Goal: Task Accomplishment & Management: Manage account settings

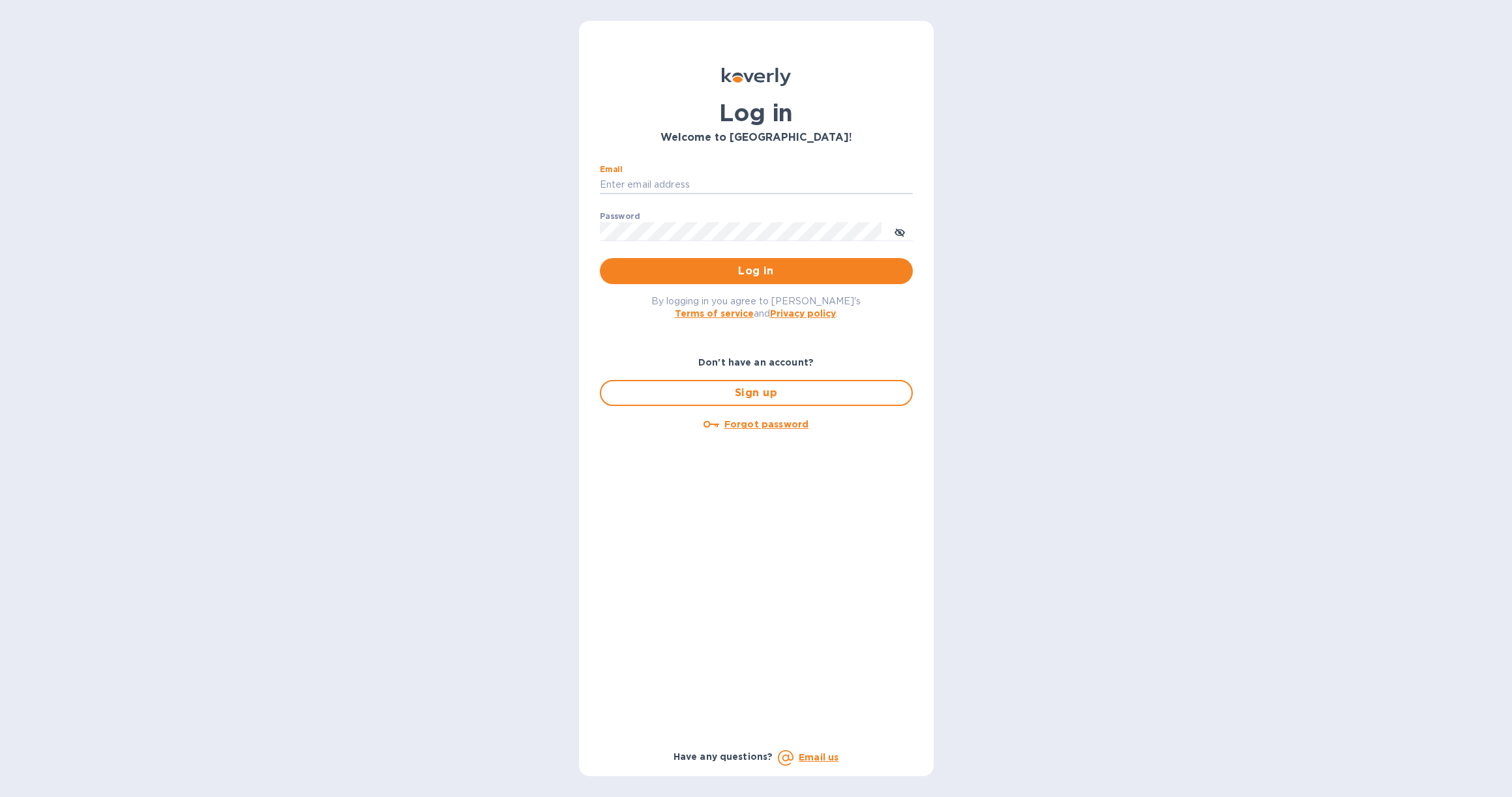
type input "[PERSON_NAME][EMAIL_ADDRESS][DOMAIN_NAME]"
click at [756, 270] on button "Log in" at bounding box center [756, 271] width 313 height 26
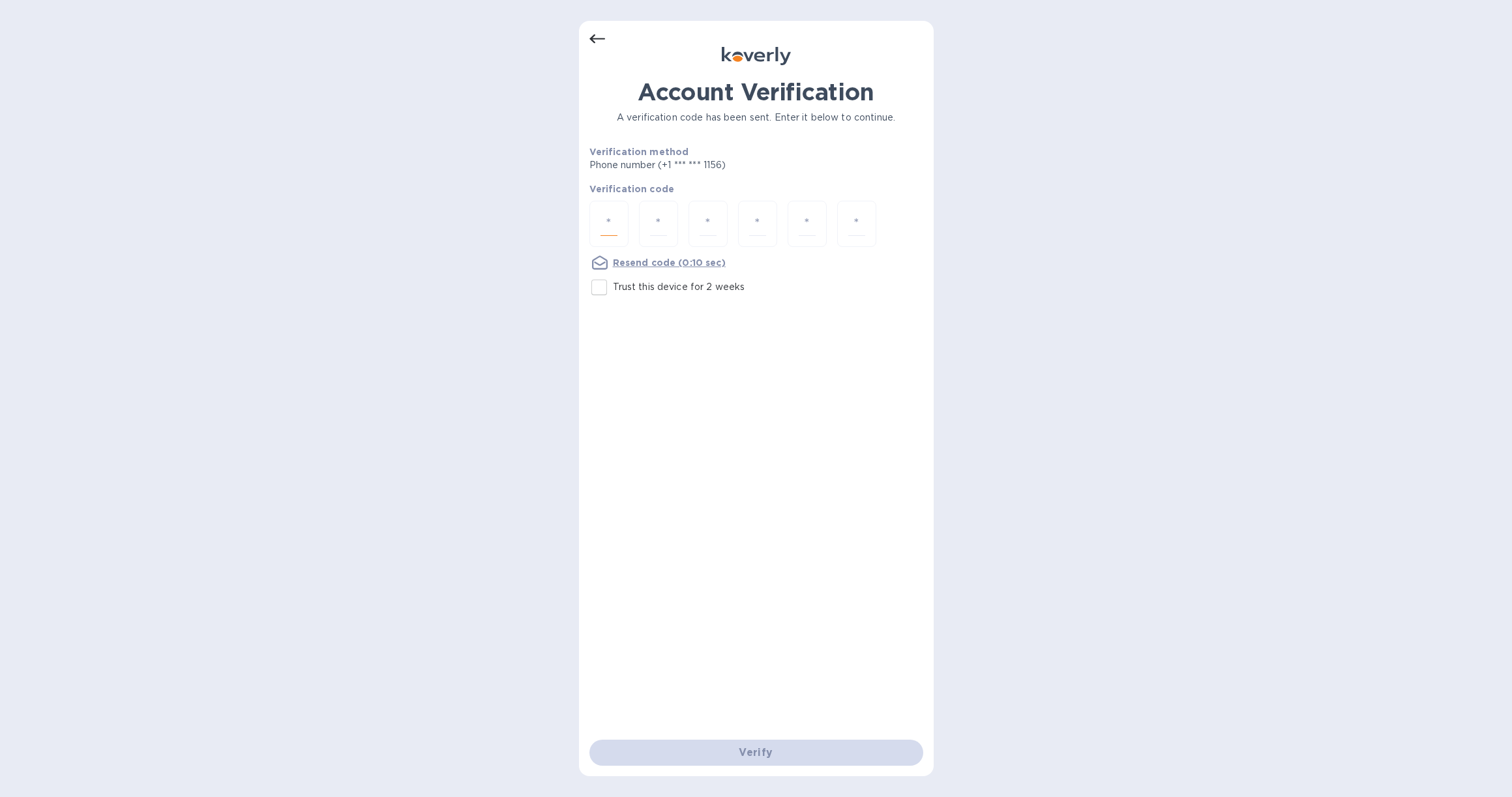
click at [614, 221] on input "number" at bounding box center [609, 224] width 17 height 24
type input "8"
type input "2"
type input "6"
type input "2"
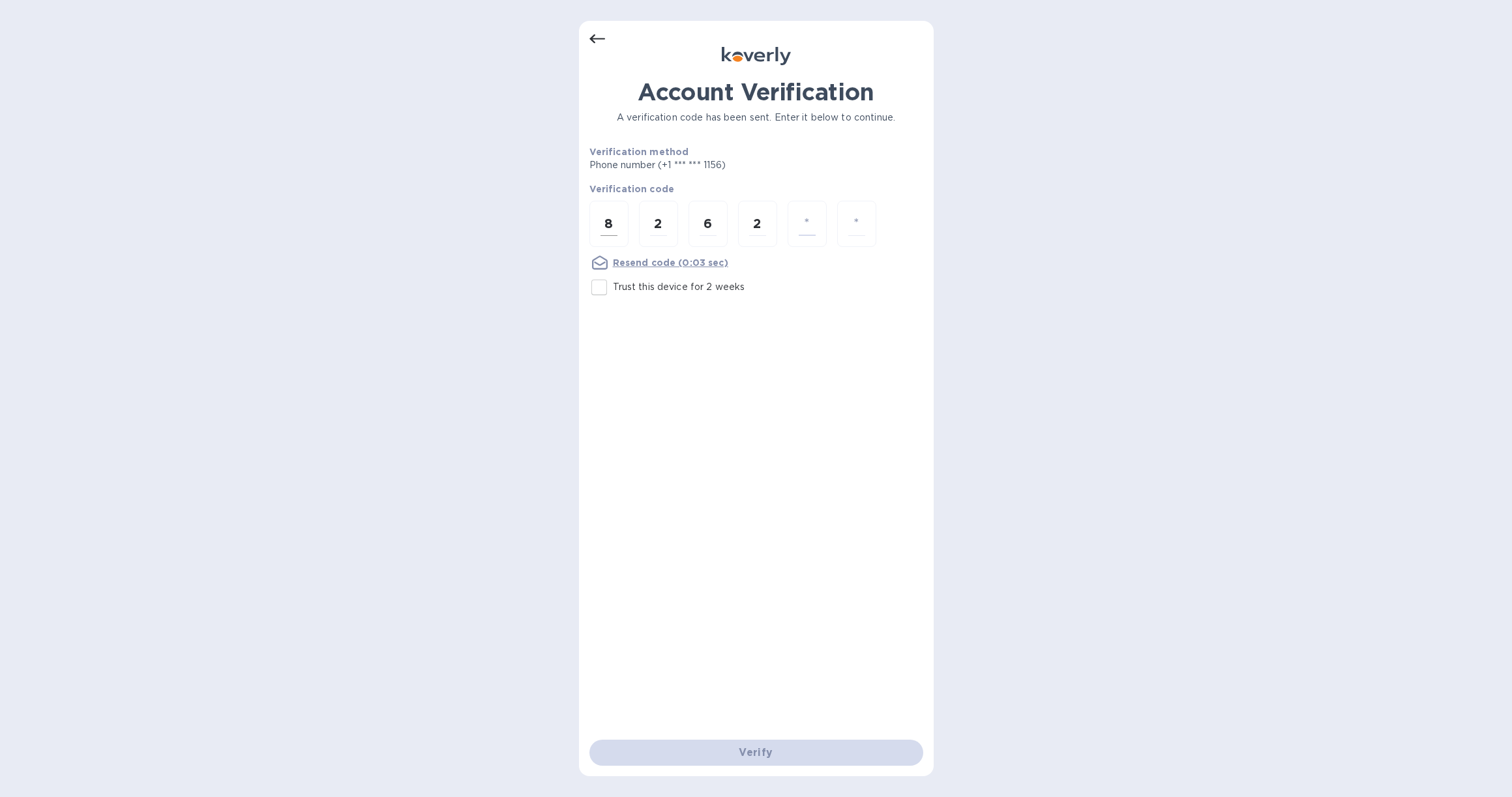
type input "3"
type input "1"
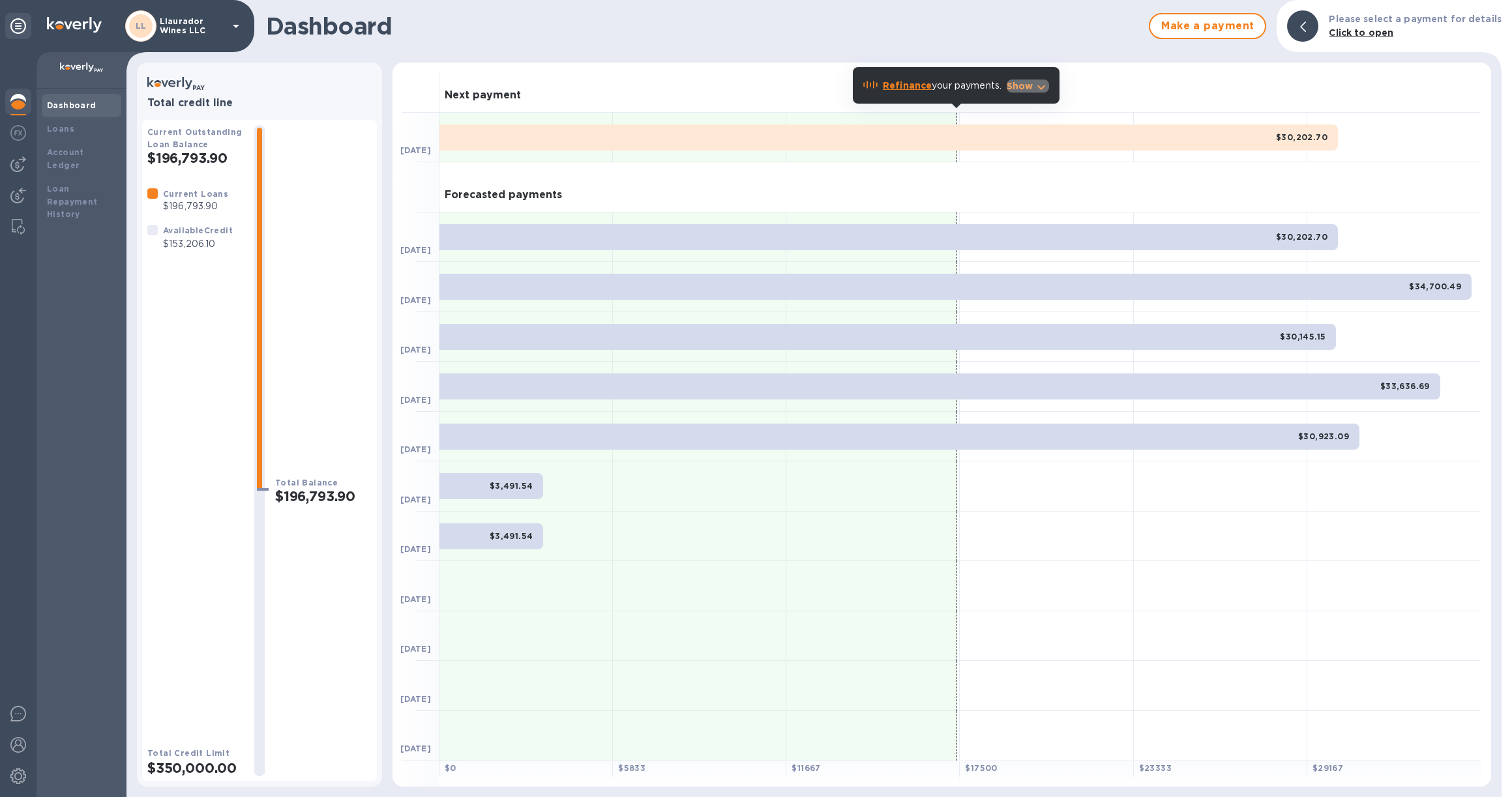
click at [1025, 85] on p "Show" at bounding box center [1020, 86] width 27 height 13
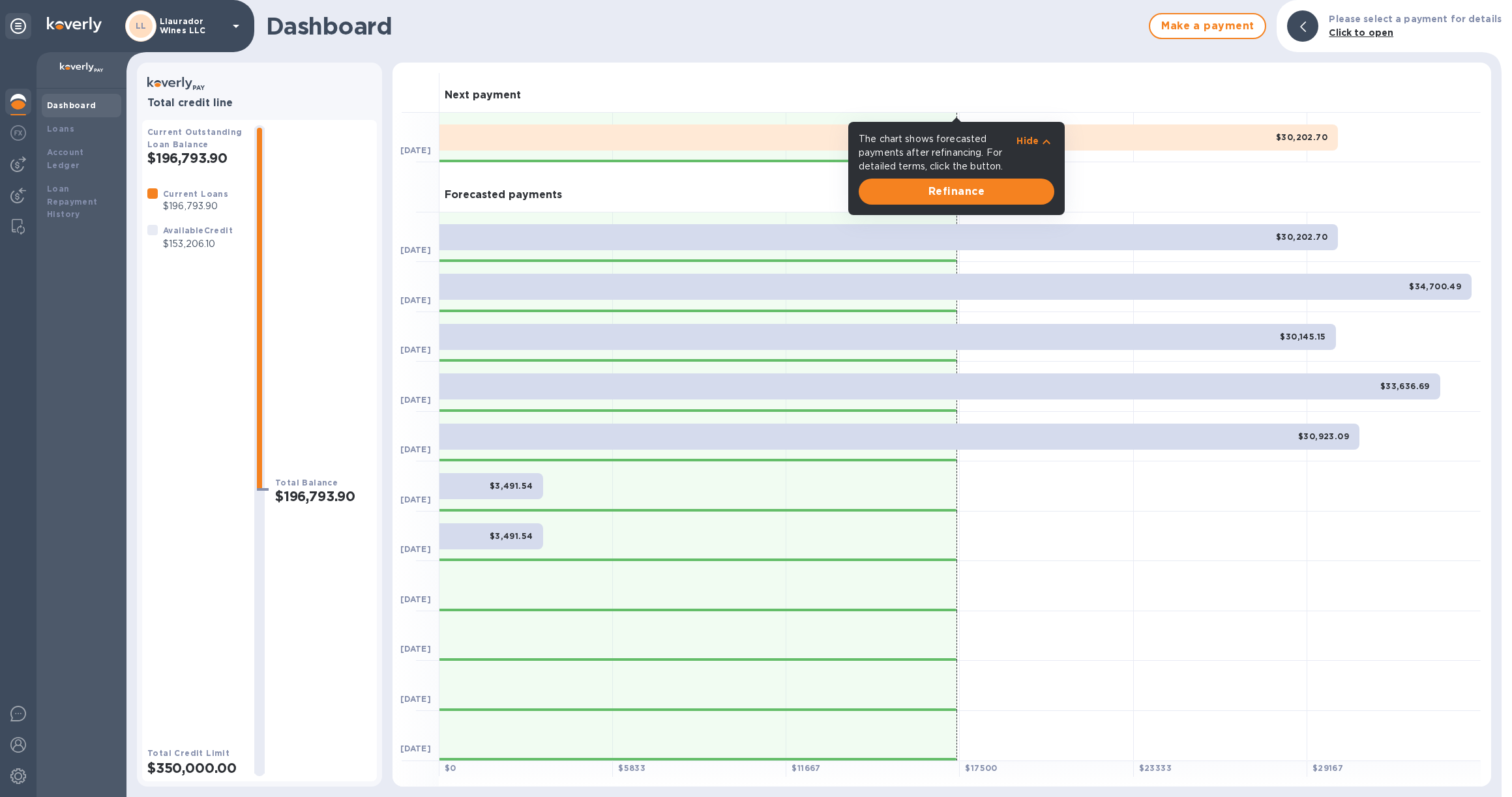
click at [933, 264] on div at bounding box center [698, 287] width 517 height 50
click at [934, 259] on div at bounding box center [698, 238] width 517 height 50
click at [973, 192] on span "Refinance" at bounding box center [956, 191] width 175 height 16
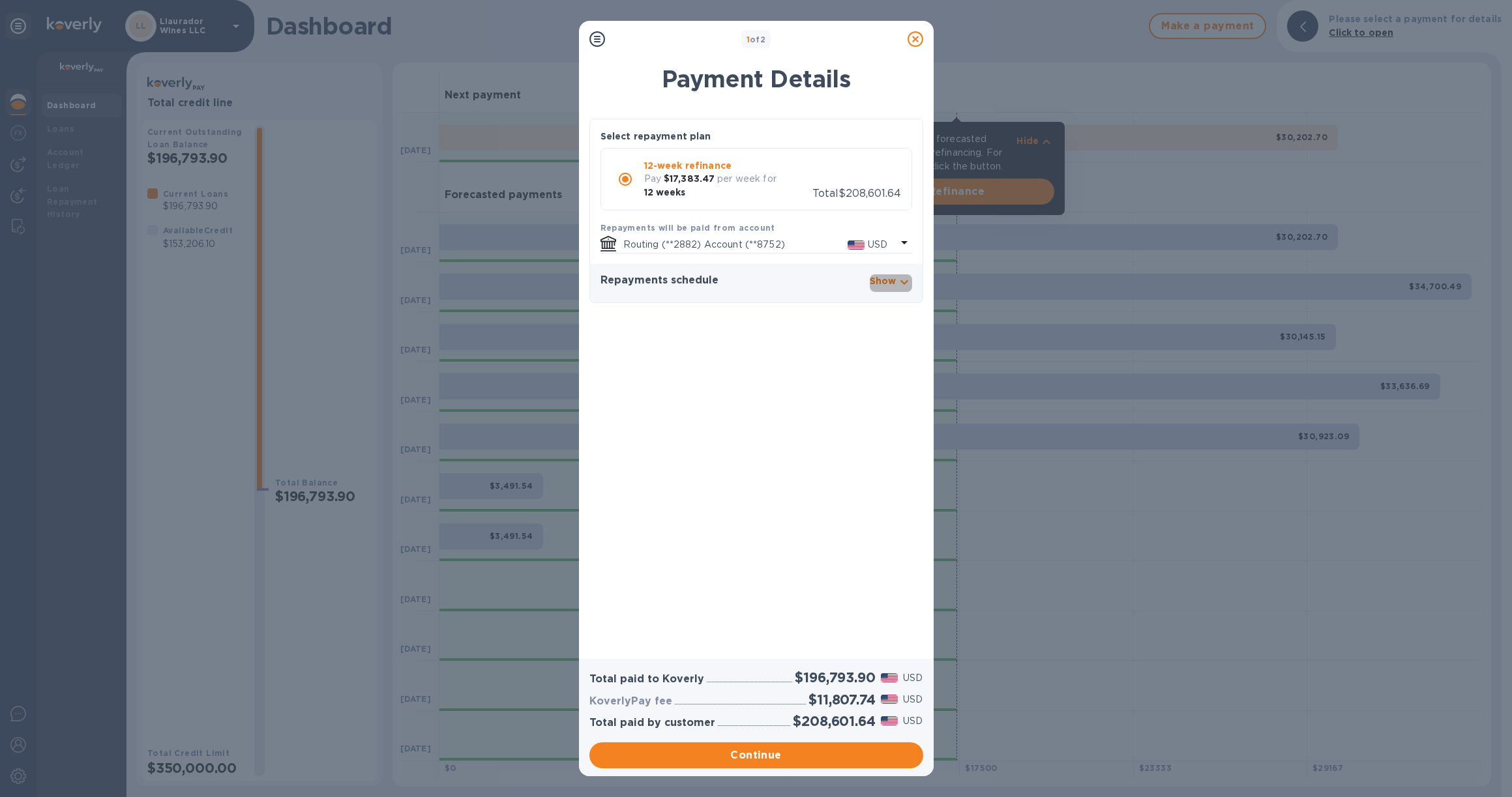
click at [904, 285] on icon "button" at bounding box center [904, 282] width 16 height 16
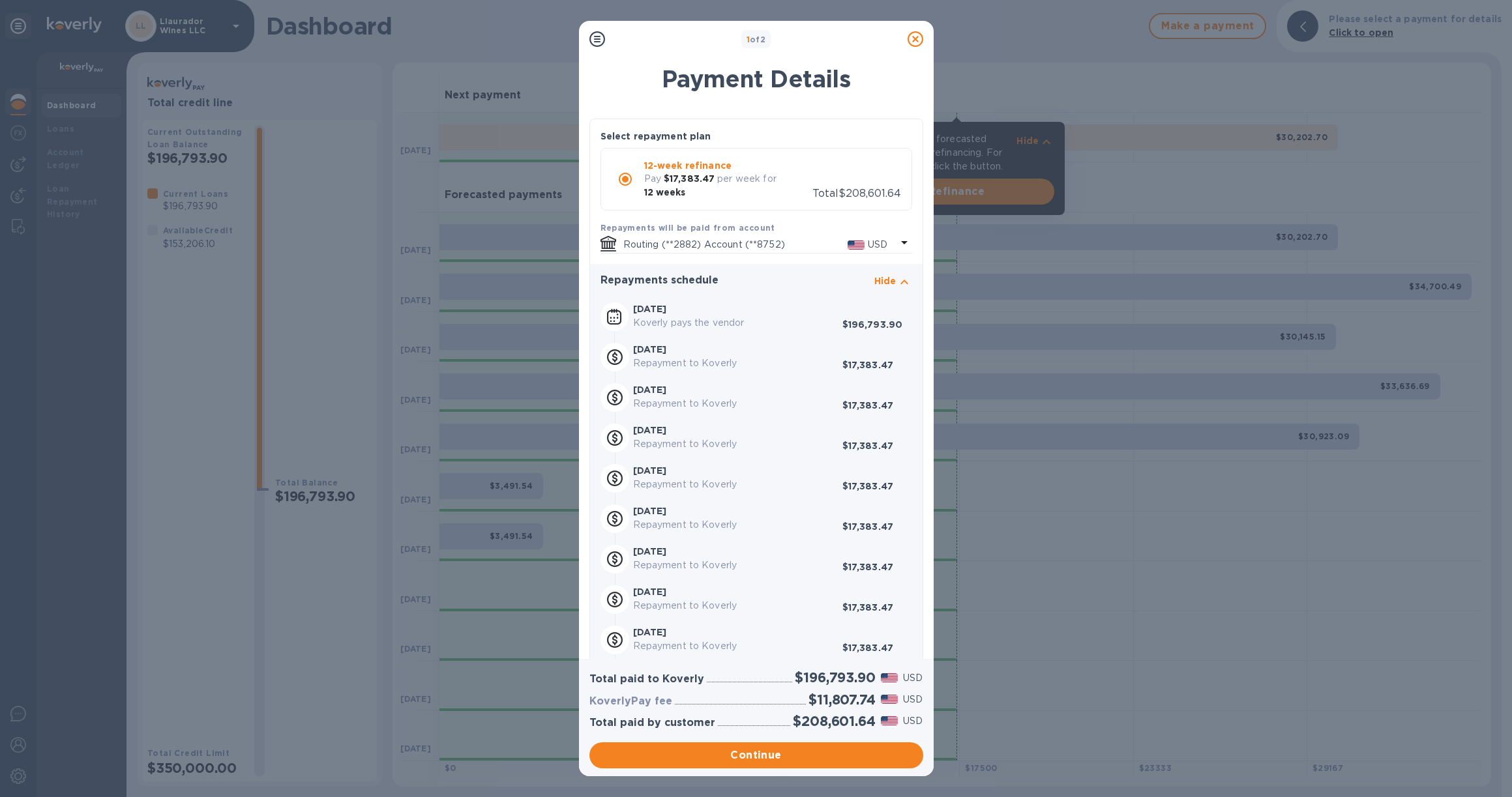
click at [913, 38] on icon at bounding box center [915, 39] width 16 height 16
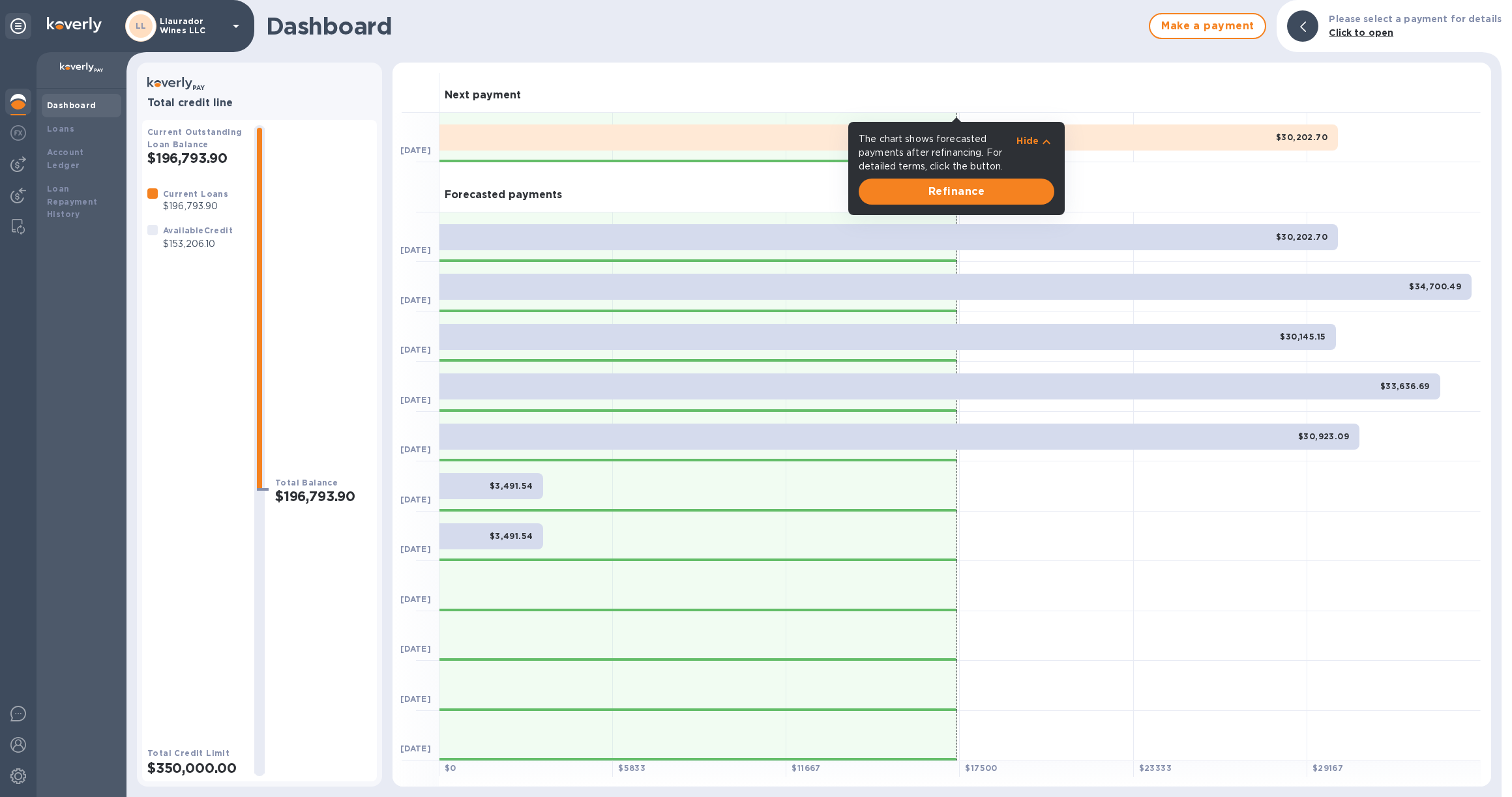
click at [1090, 120] on div at bounding box center [1047, 138] width 173 height 50
click at [1098, 573] on div at bounding box center [1047, 587] width 173 height 50
click at [1137, 550] on div at bounding box center [1220, 537] width 173 height 50
click at [1050, 141] on icon "button" at bounding box center [1046, 141] width 16 height 16
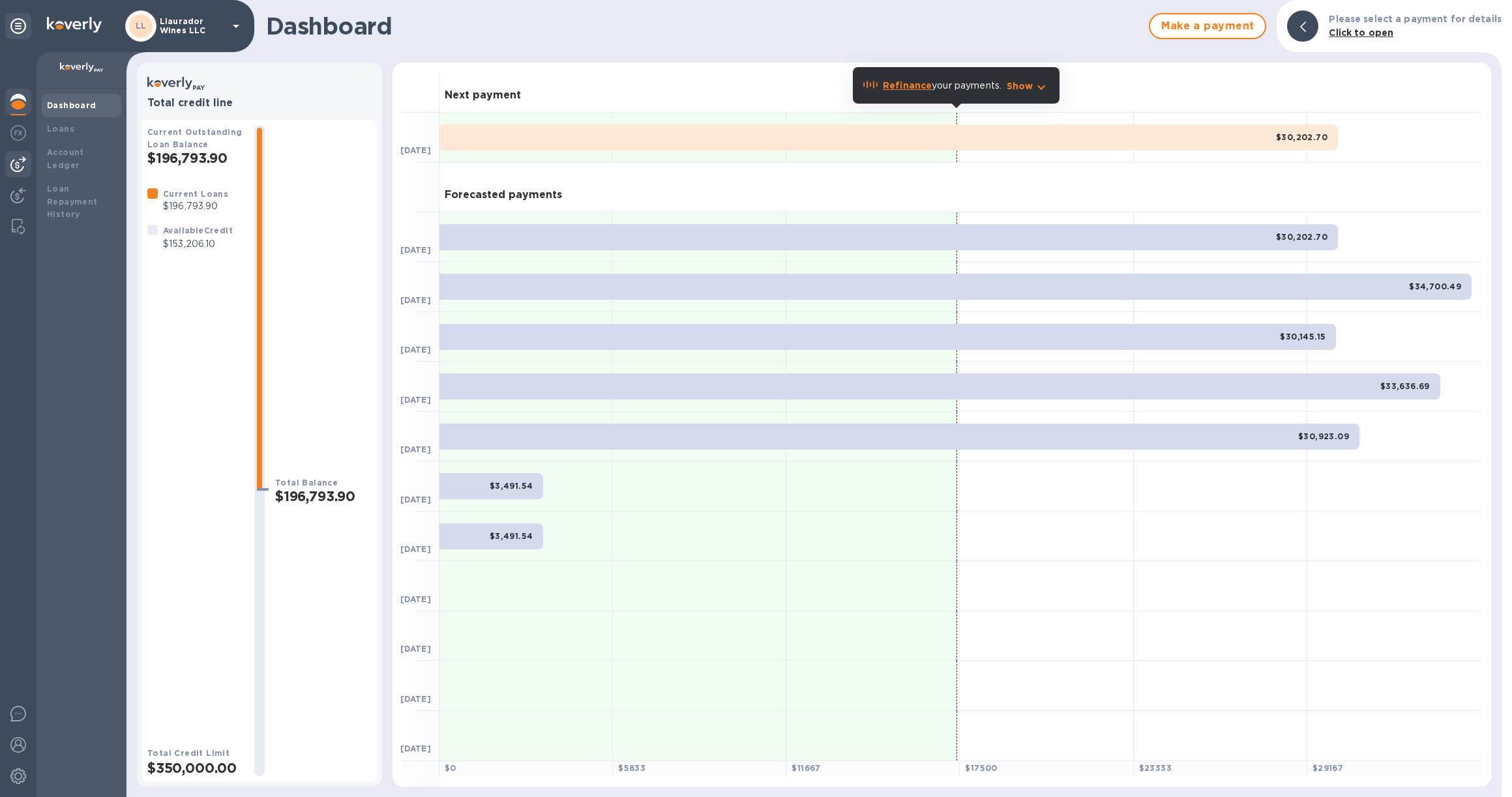
click at [13, 166] on img at bounding box center [18, 164] width 16 height 16
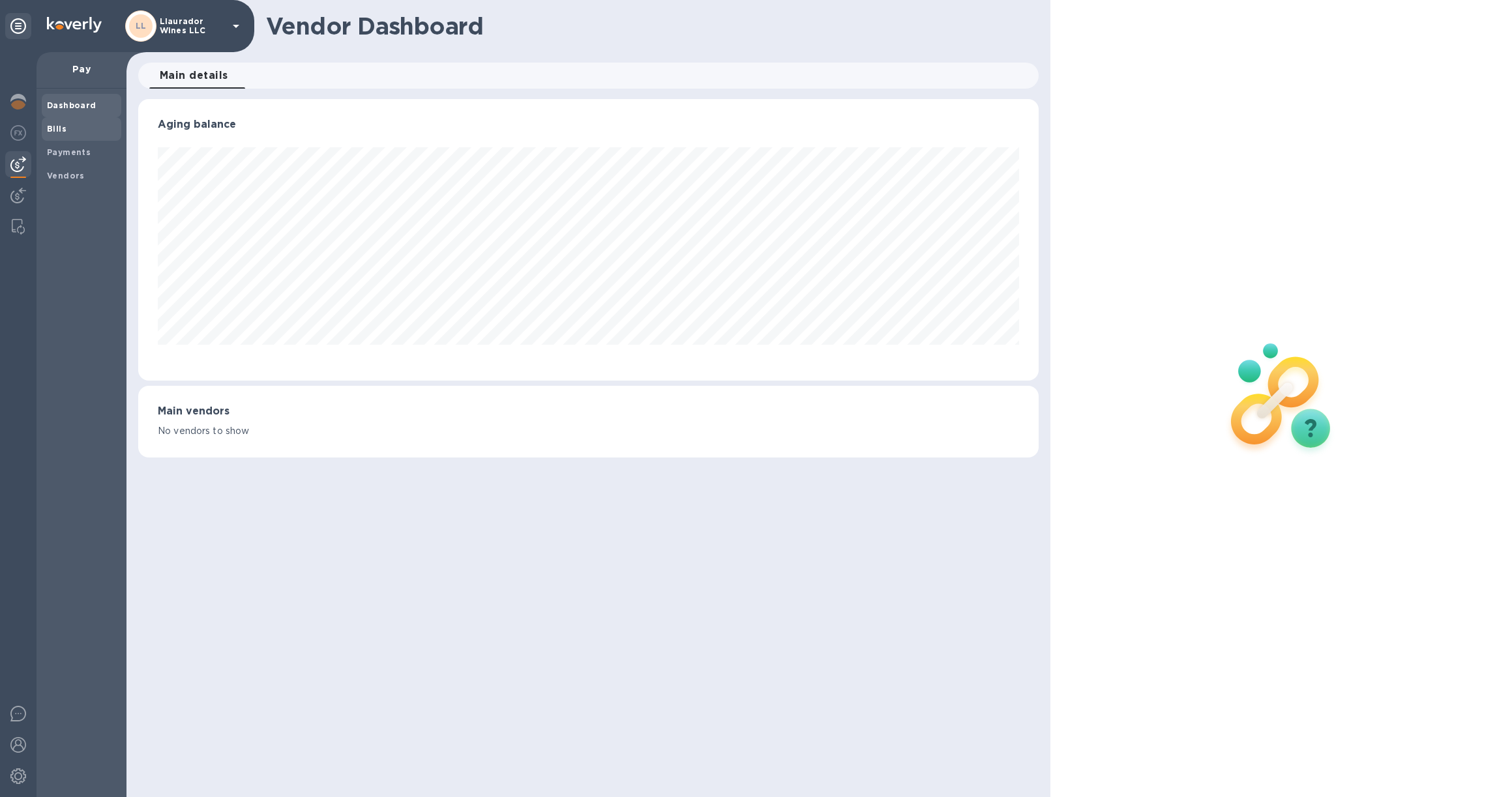
scroll to position [281, 900]
click at [55, 128] on b "Bills" at bounding box center [56, 128] width 19 height 10
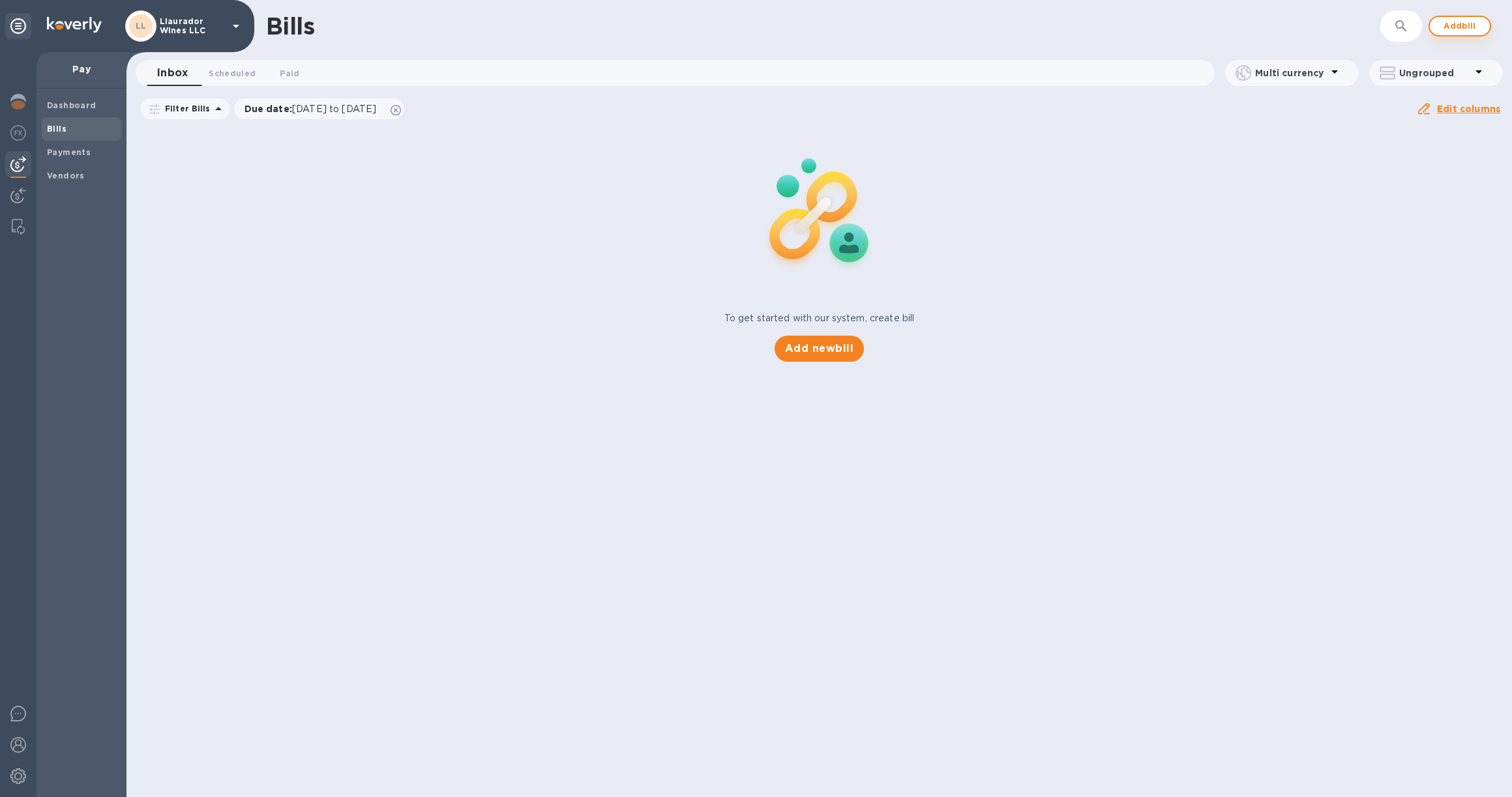
click at [1450, 25] on span "Add bill" at bounding box center [1459, 26] width 39 height 16
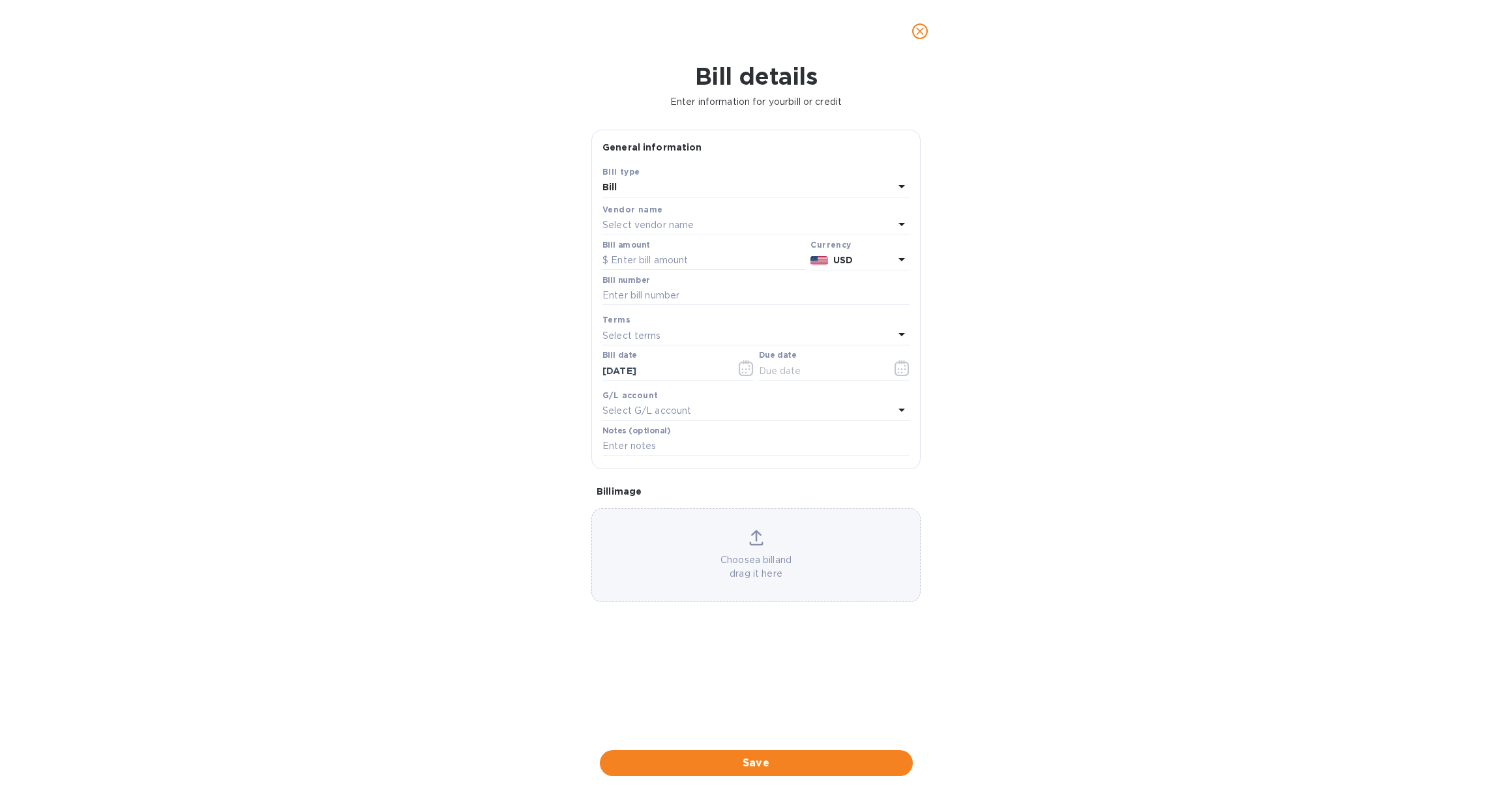
click at [635, 219] on p "Select vendor name" at bounding box center [647, 225] width 91 height 13
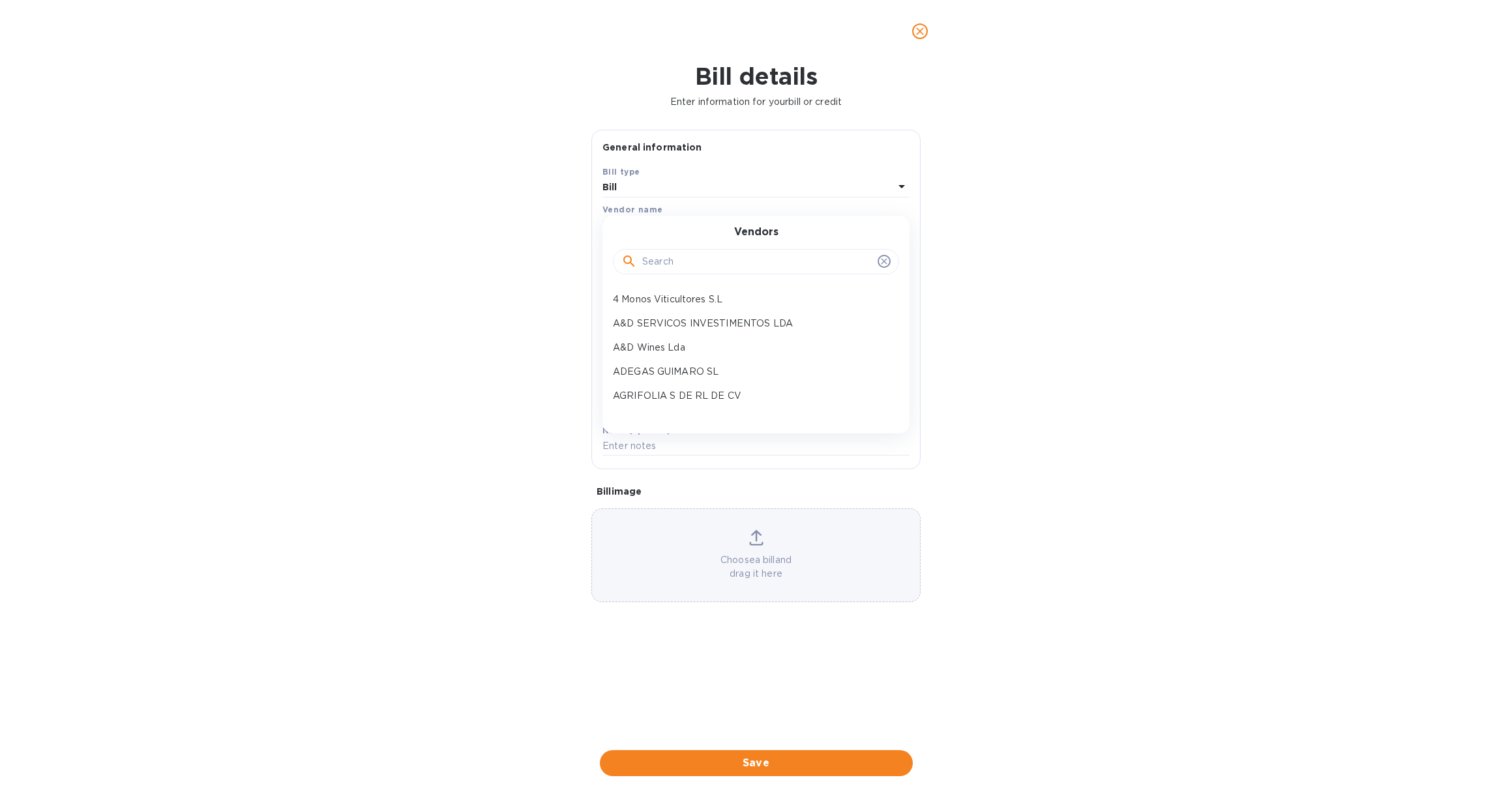
click at [1188, 186] on div "Bill details Enter information for your bill or credit General information Save…" at bounding box center [756, 430] width 1512 height 735
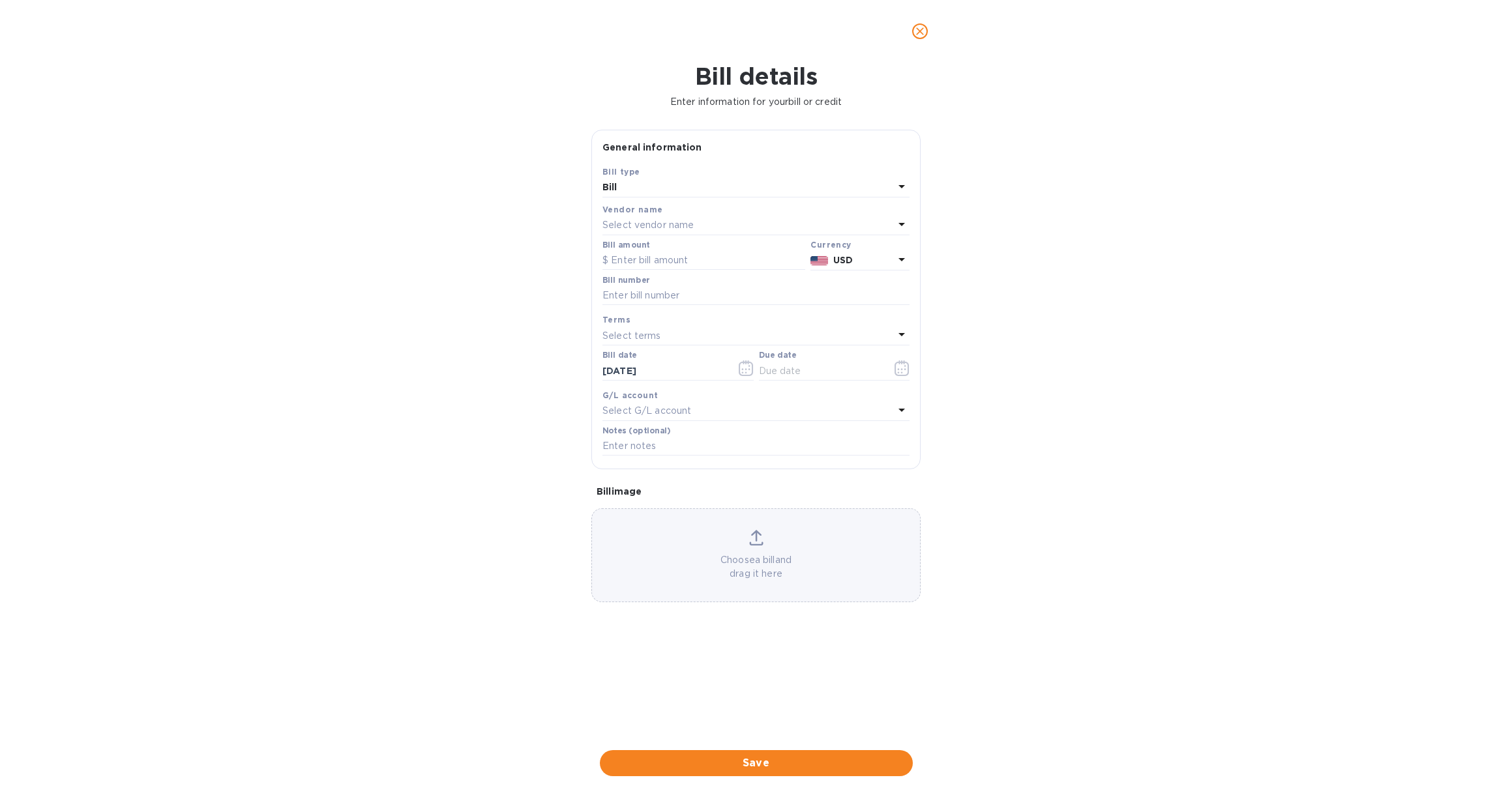
click at [906, 27] on button "close" at bounding box center [920, 31] width 31 height 31
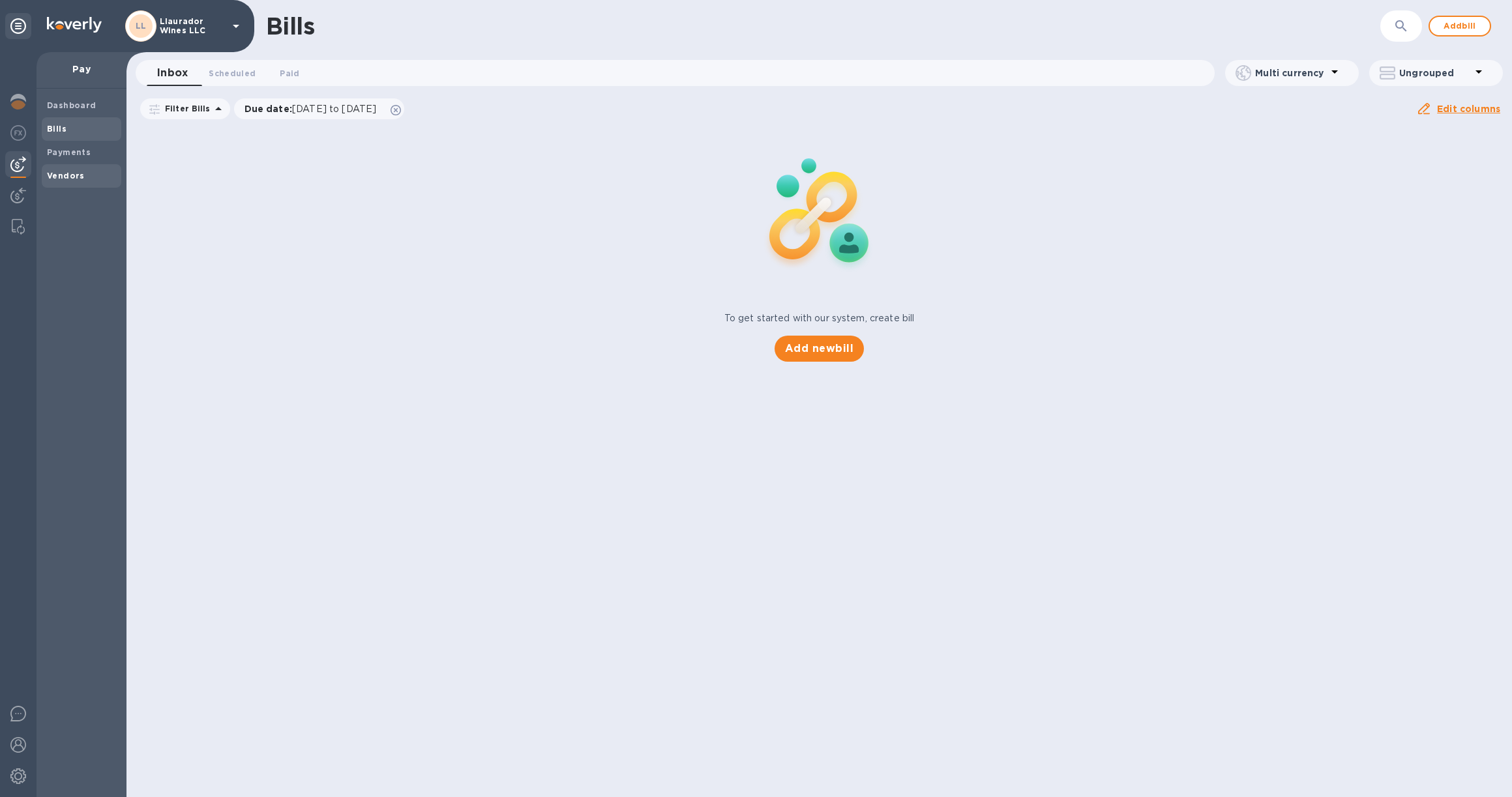
click at [67, 174] on b "Vendors" at bounding box center [65, 176] width 38 height 10
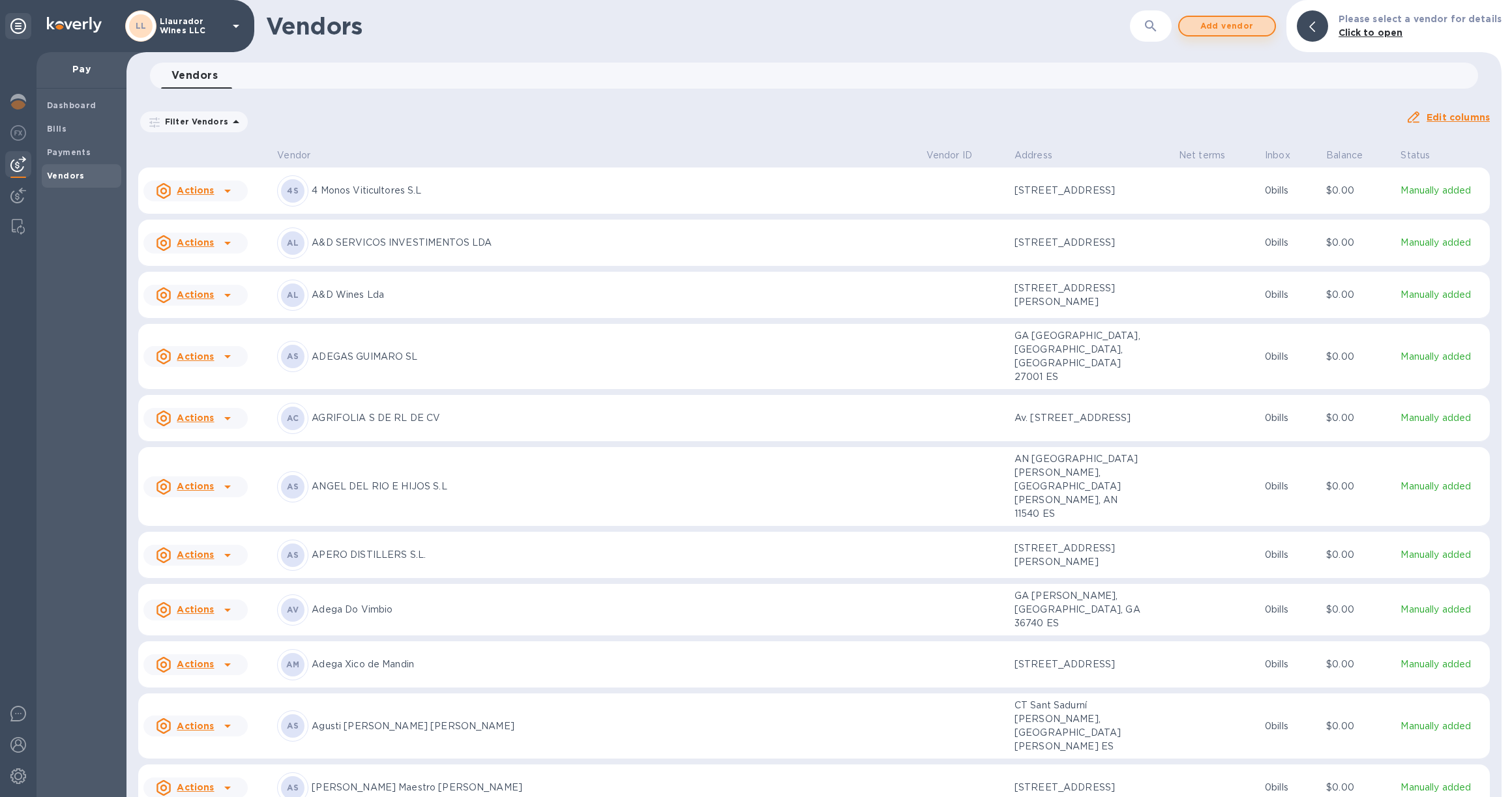
click at [1242, 26] on span "Add vendor" at bounding box center [1227, 26] width 74 height 16
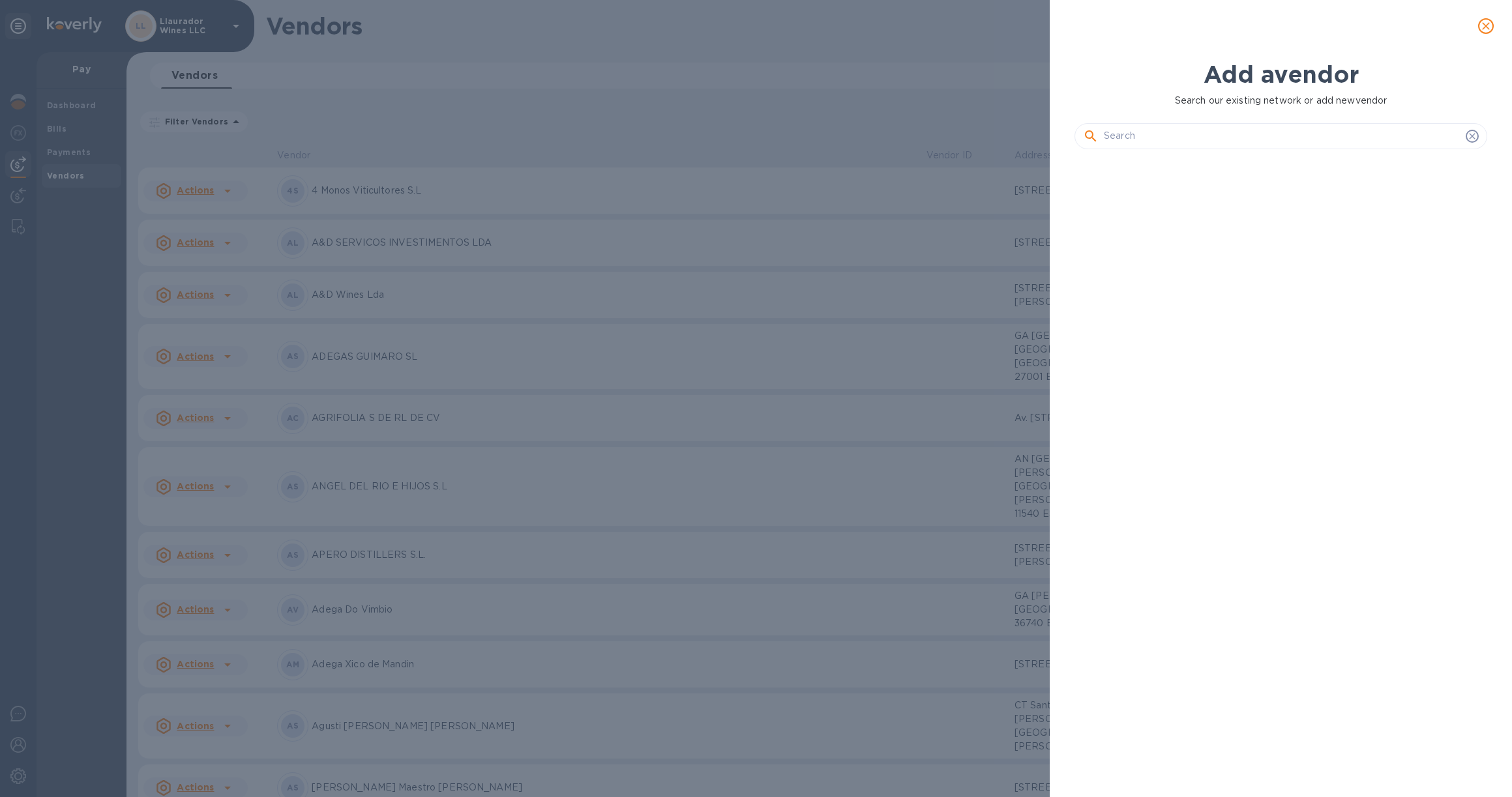
scroll to position [593, 418]
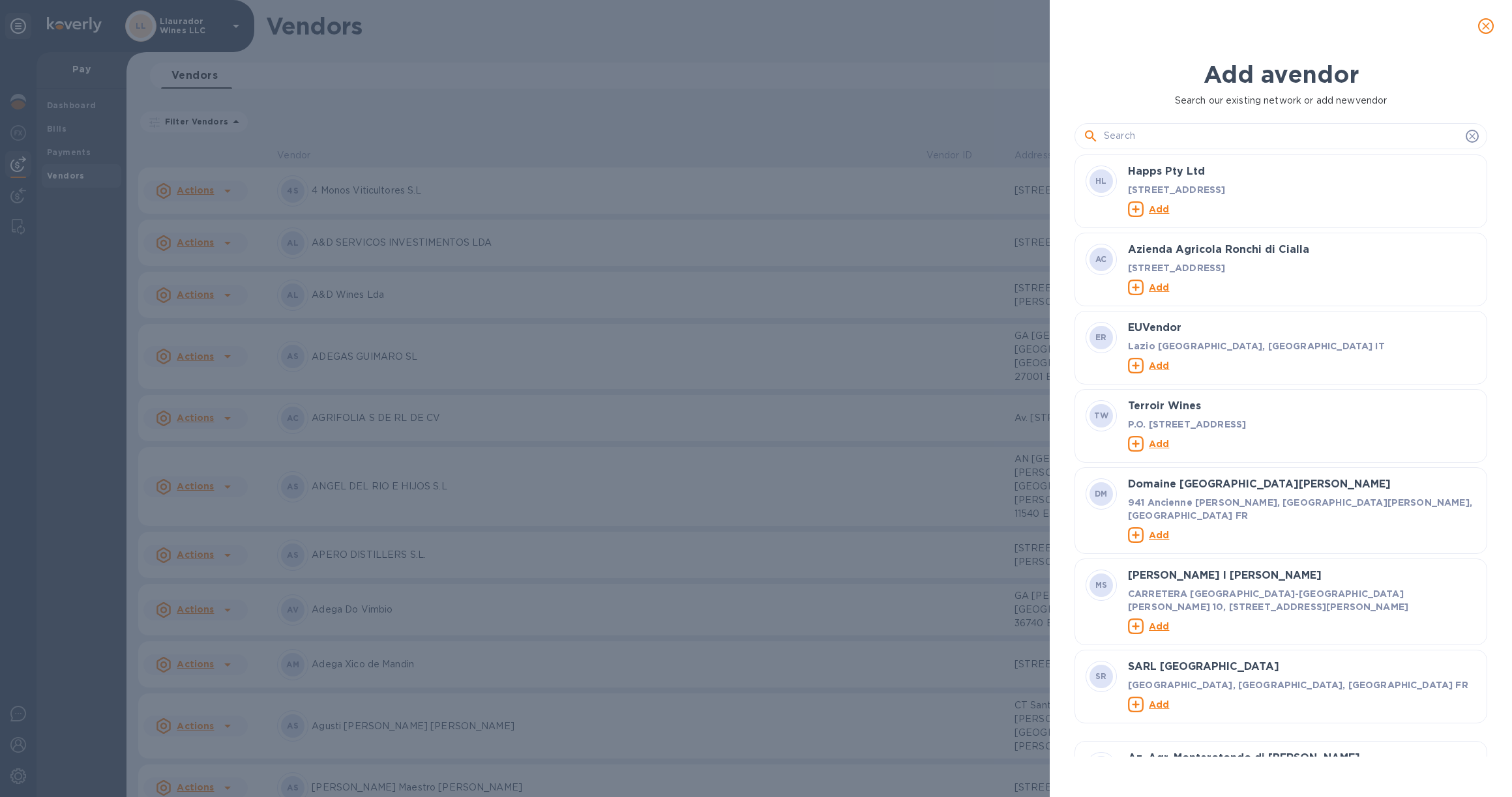
click at [1145, 136] on input "text" at bounding box center [1282, 136] width 356 height 19
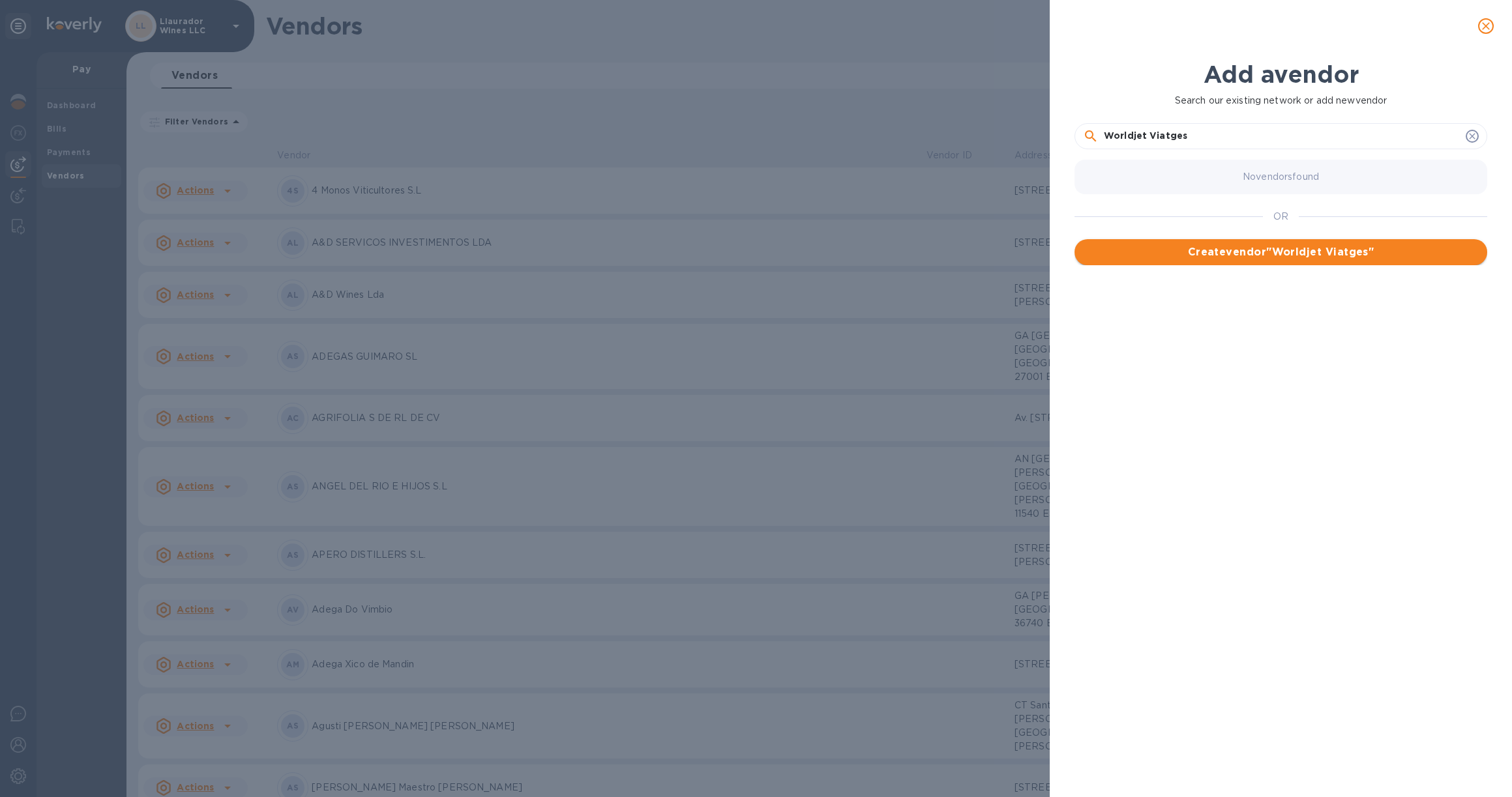
type input "Worldjet Viatges"
click at [1288, 252] on span "Create vendor " Worldjet Viatges "" at bounding box center [1280, 252] width 392 height 16
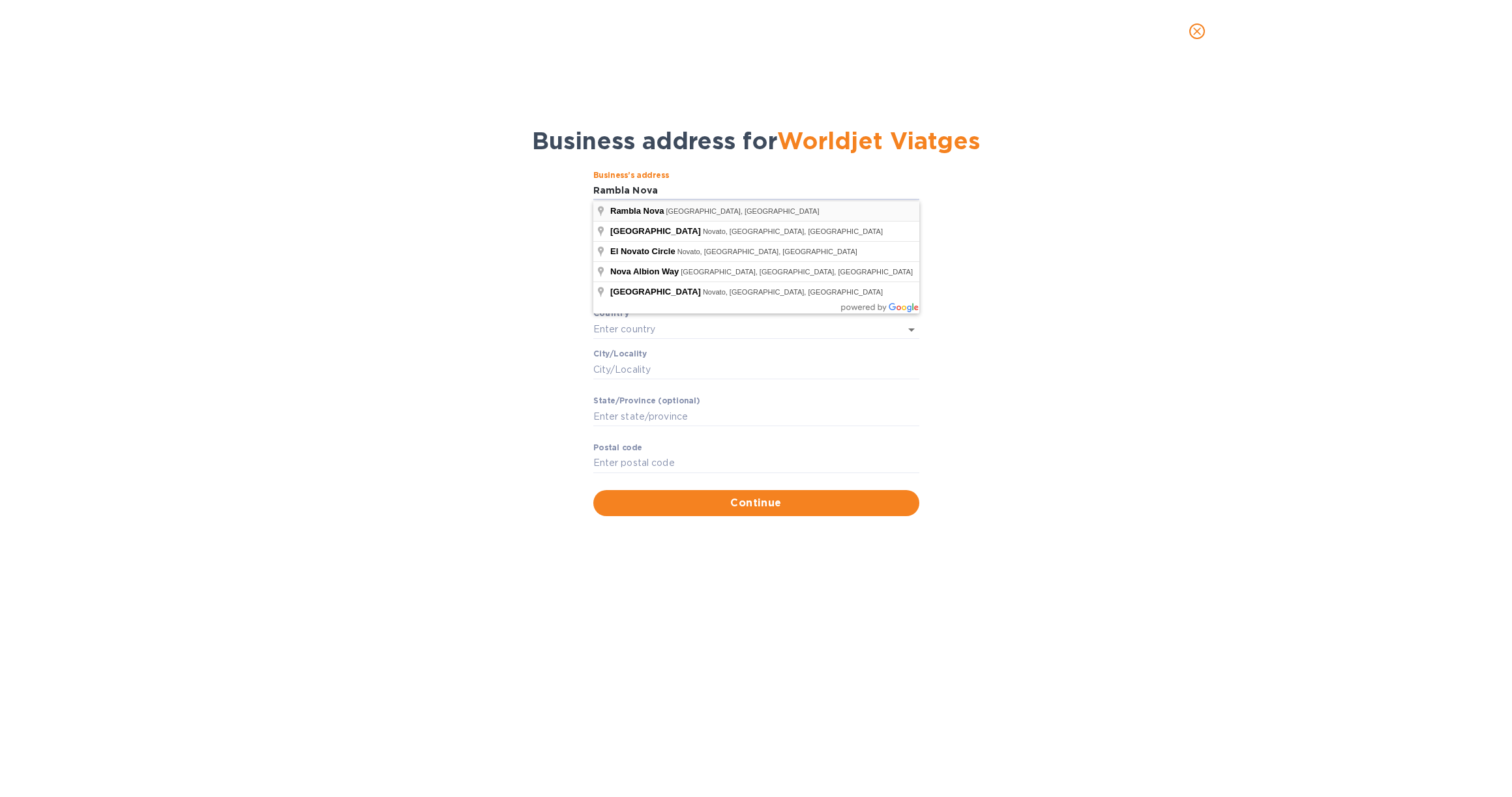
type input "Rambla Nova"
type input "[GEOGRAPHIC_DATA]"
type input "CT"
type input "[GEOGRAPHIC_DATA]"
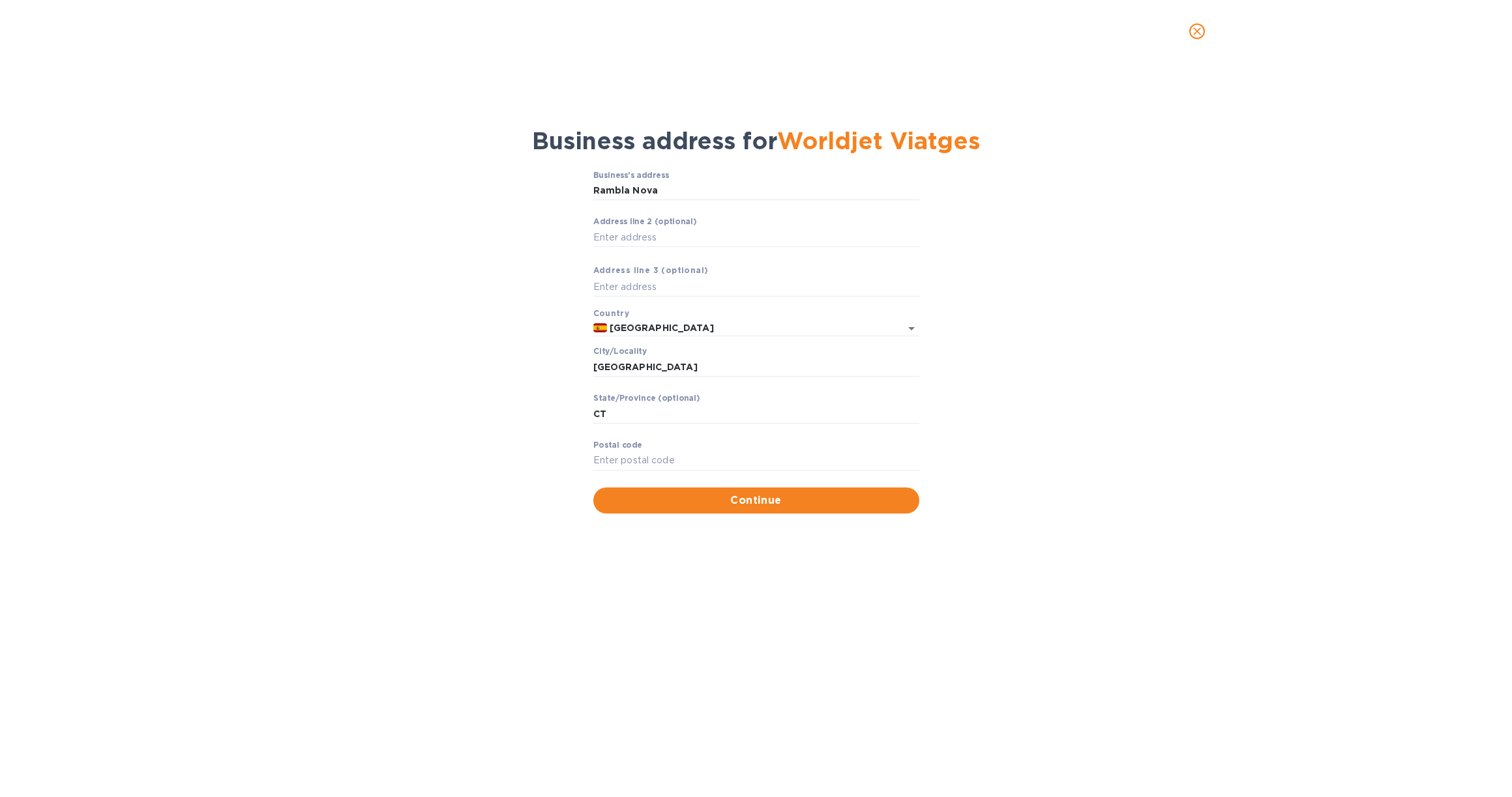
click at [612, 447] on label "Pоstal cоde" at bounding box center [618, 446] width 49 height 8
click at [612, 451] on input "Pоstal cоde" at bounding box center [756, 461] width 326 height 19
click at [685, 185] on input "Rambla Nova" at bounding box center [756, 191] width 326 height 19
type input "47 Rambla Nova"
type input "43003"
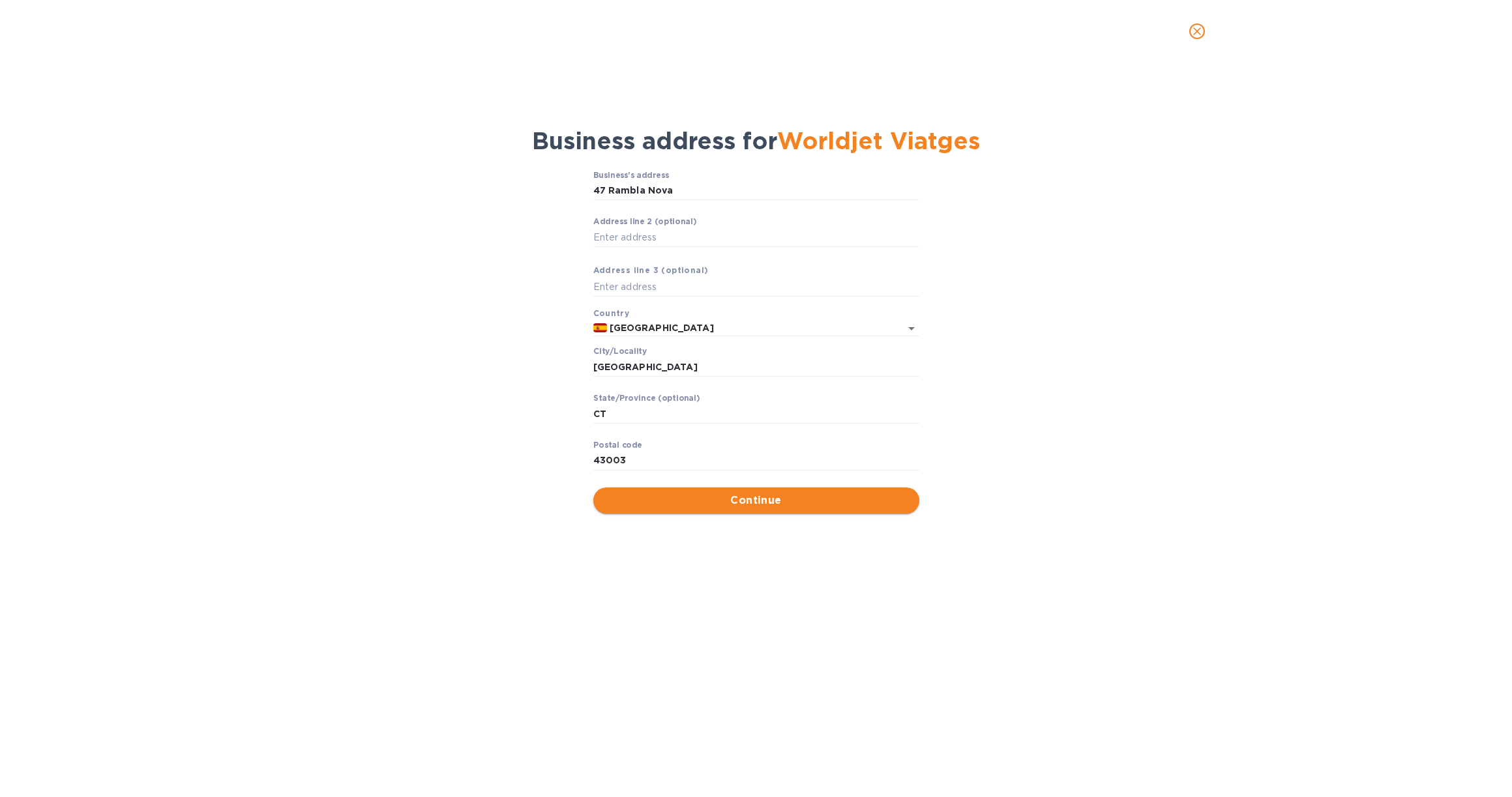
click at [718, 495] on span "Continue" at bounding box center [756, 500] width 305 height 16
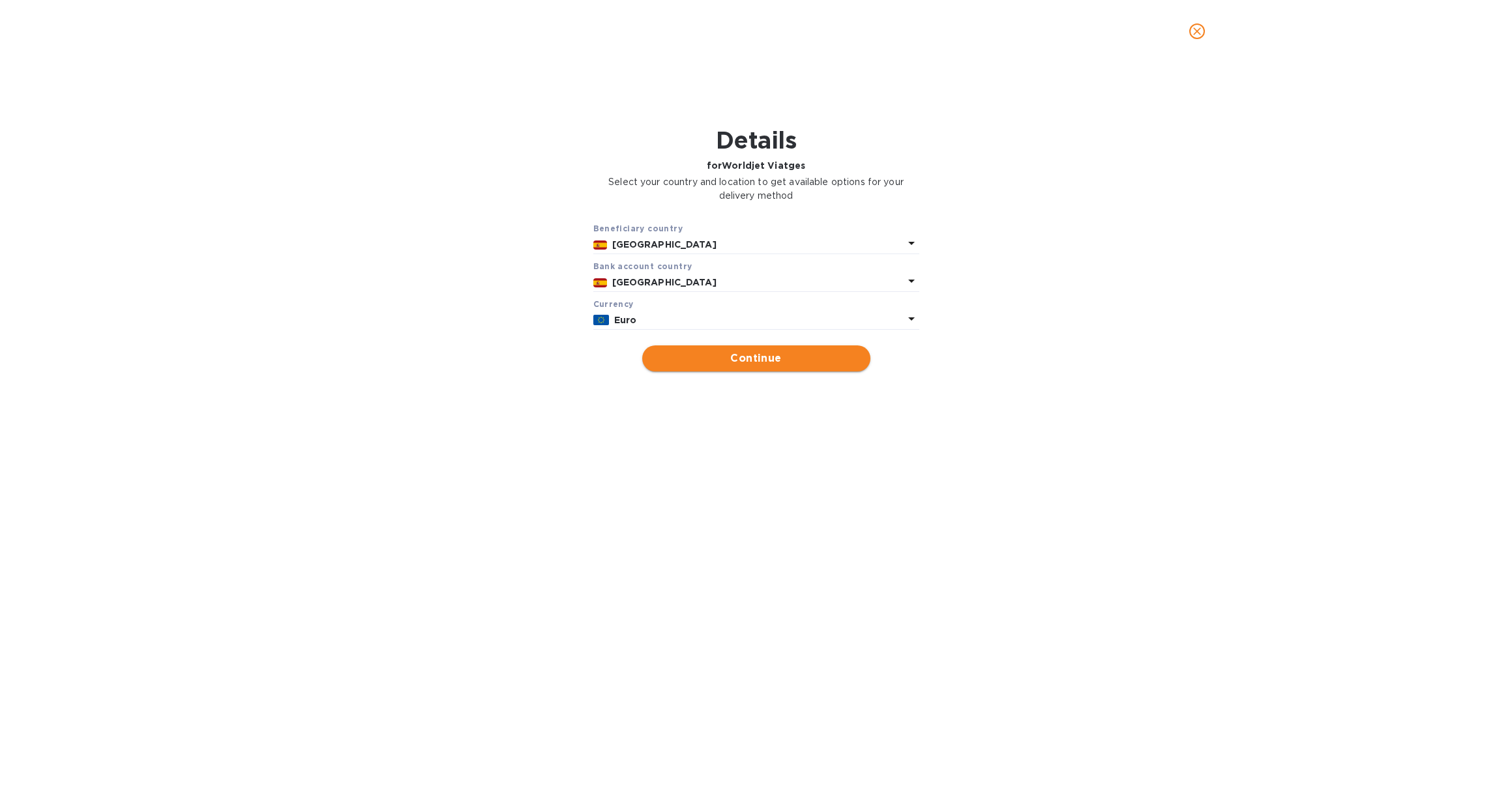
click at [758, 359] on span "Continue" at bounding box center [756, 358] width 207 height 16
type input "Worldjet Viatges"
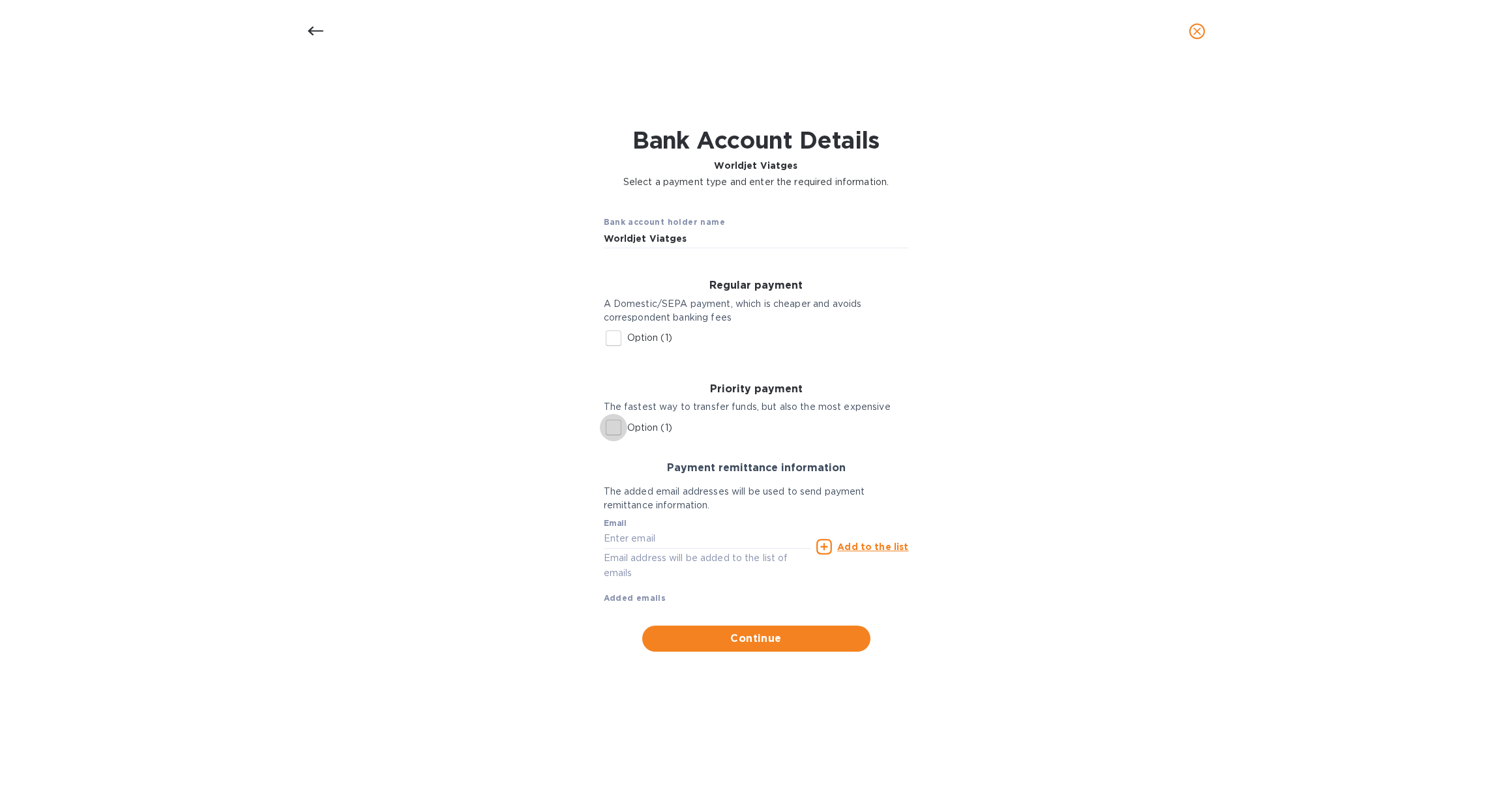
click at [617, 424] on input "Option (1)" at bounding box center [613, 427] width 27 height 27
checkbox input "true"
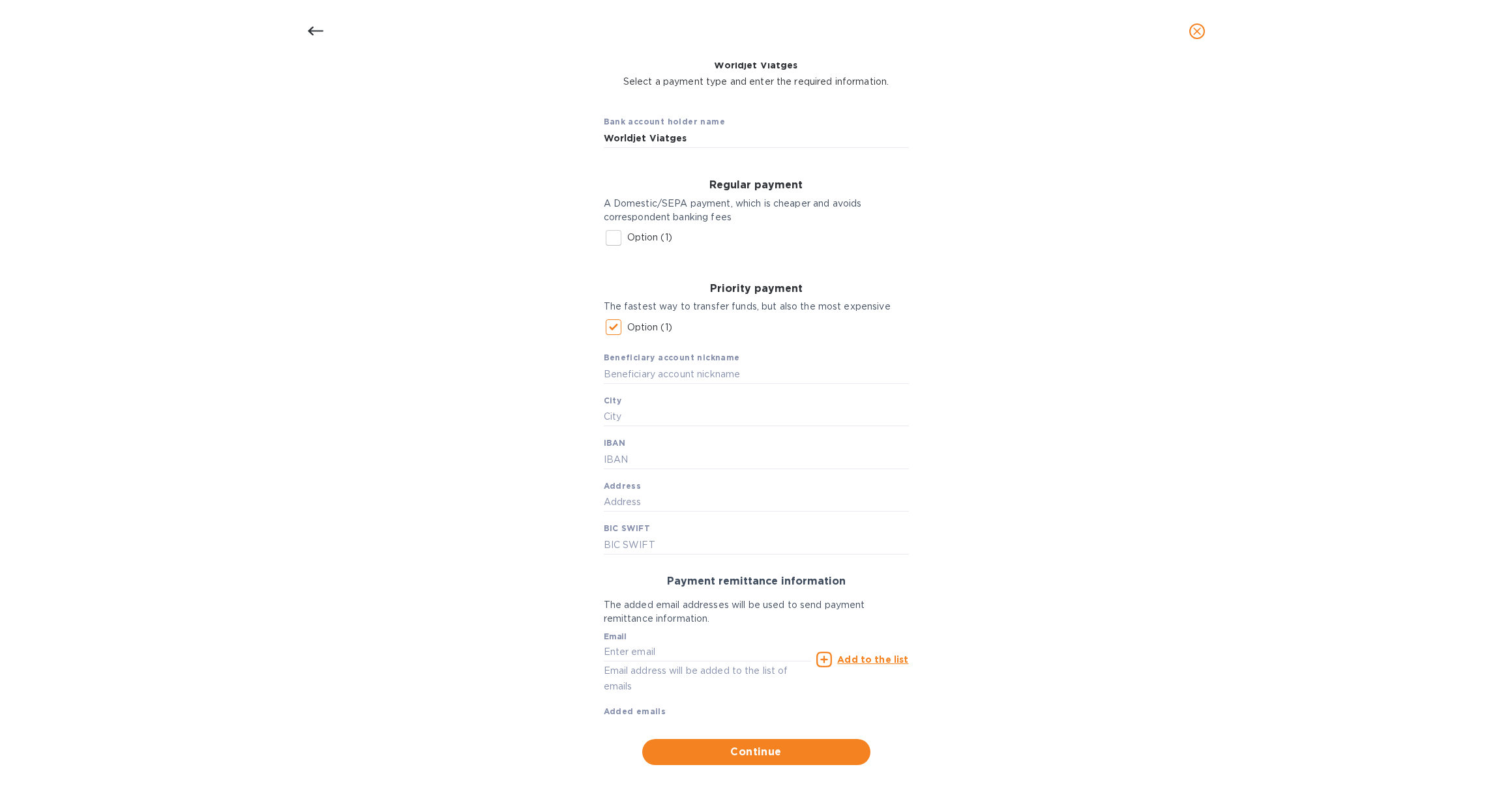
scroll to position [101, 0]
click at [681, 371] on input "text" at bounding box center [756, 373] width 305 height 19
drag, startPoint x: 693, startPoint y: 133, endPoint x: 584, endPoint y: 128, distance: 109.1
click at [650, 373] on input "text" at bounding box center [756, 373] width 305 height 19
paste input "Worldjet Viatges"
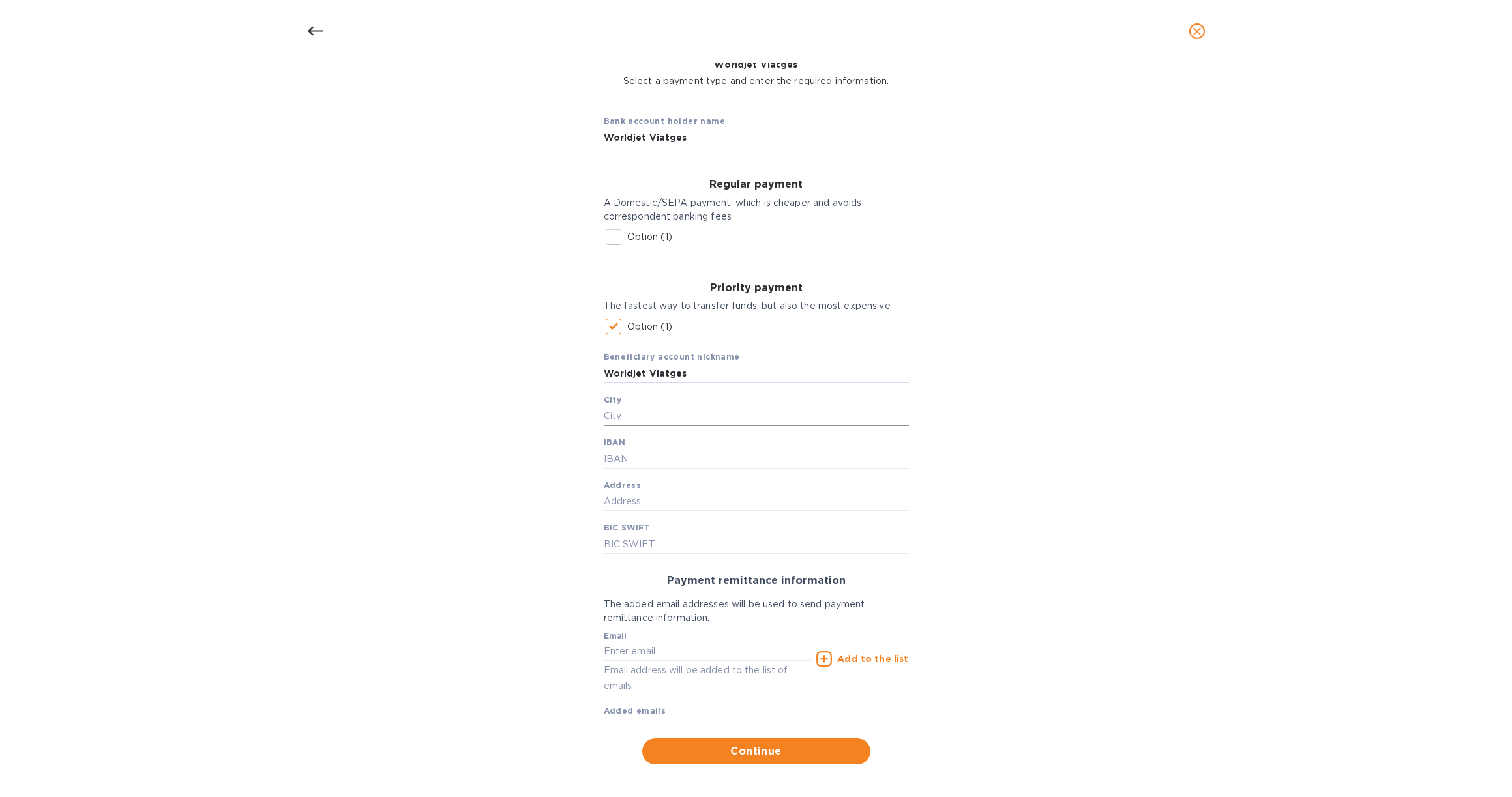
type input "Worldjet Viatges"
type input "[GEOGRAPHIC_DATA]"
click at [642, 449] on input "text" at bounding box center [756, 458] width 305 height 19
type input "[FINANCIAL_ID]"
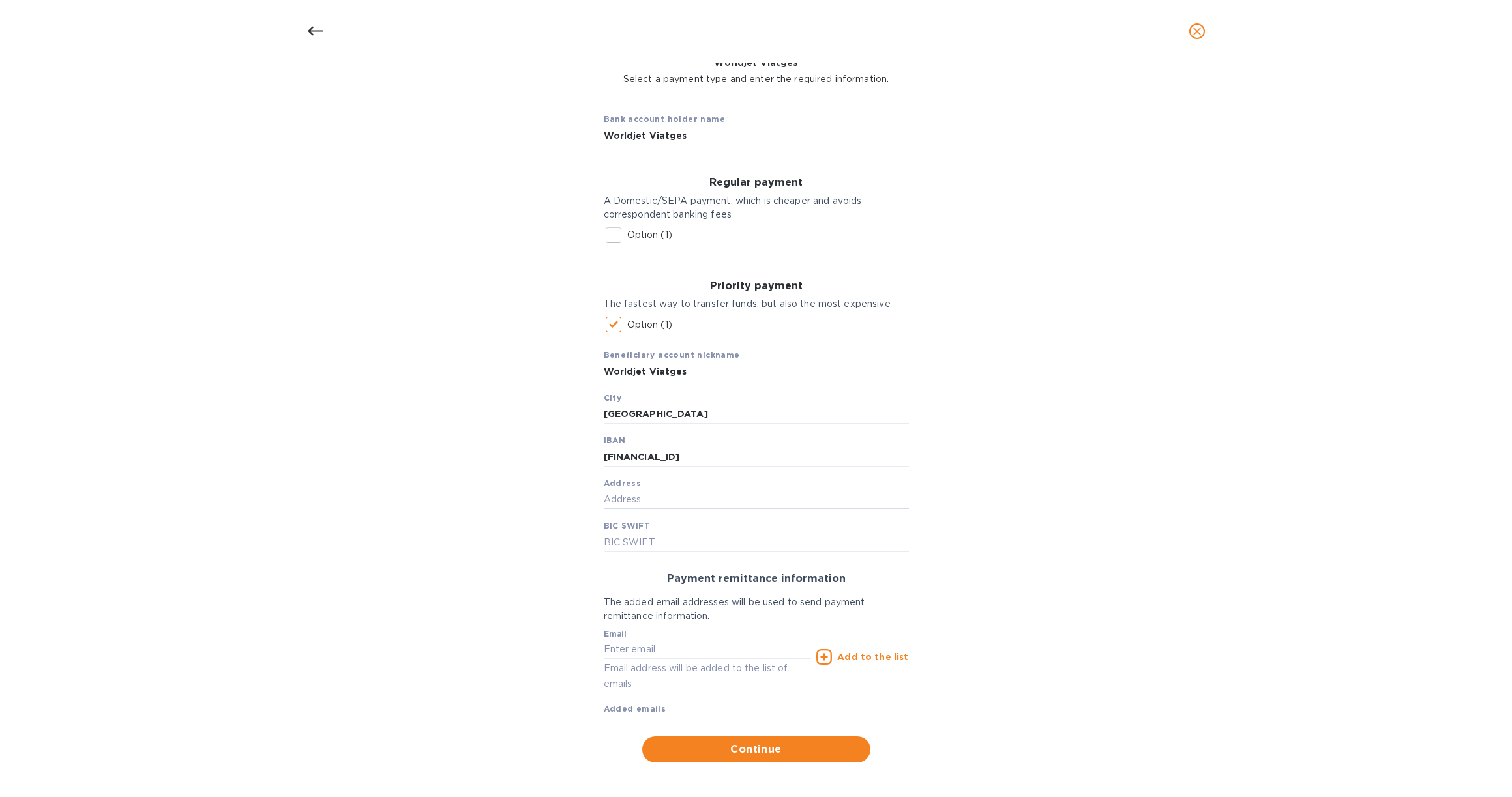
scroll to position [102, 0]
type input "[STREET_ADDRESS]"
click at [636, 543] on input "text" at bounding box center [756, 543] width 305 height 19
type input "[SWIFT_CODE]"
click at [536, 584] on div "Bank account holder name Worldjet Viatges Regular payment A Domestic/SEPA payme…" at bounding box center [756, 433] width 1478 height 676
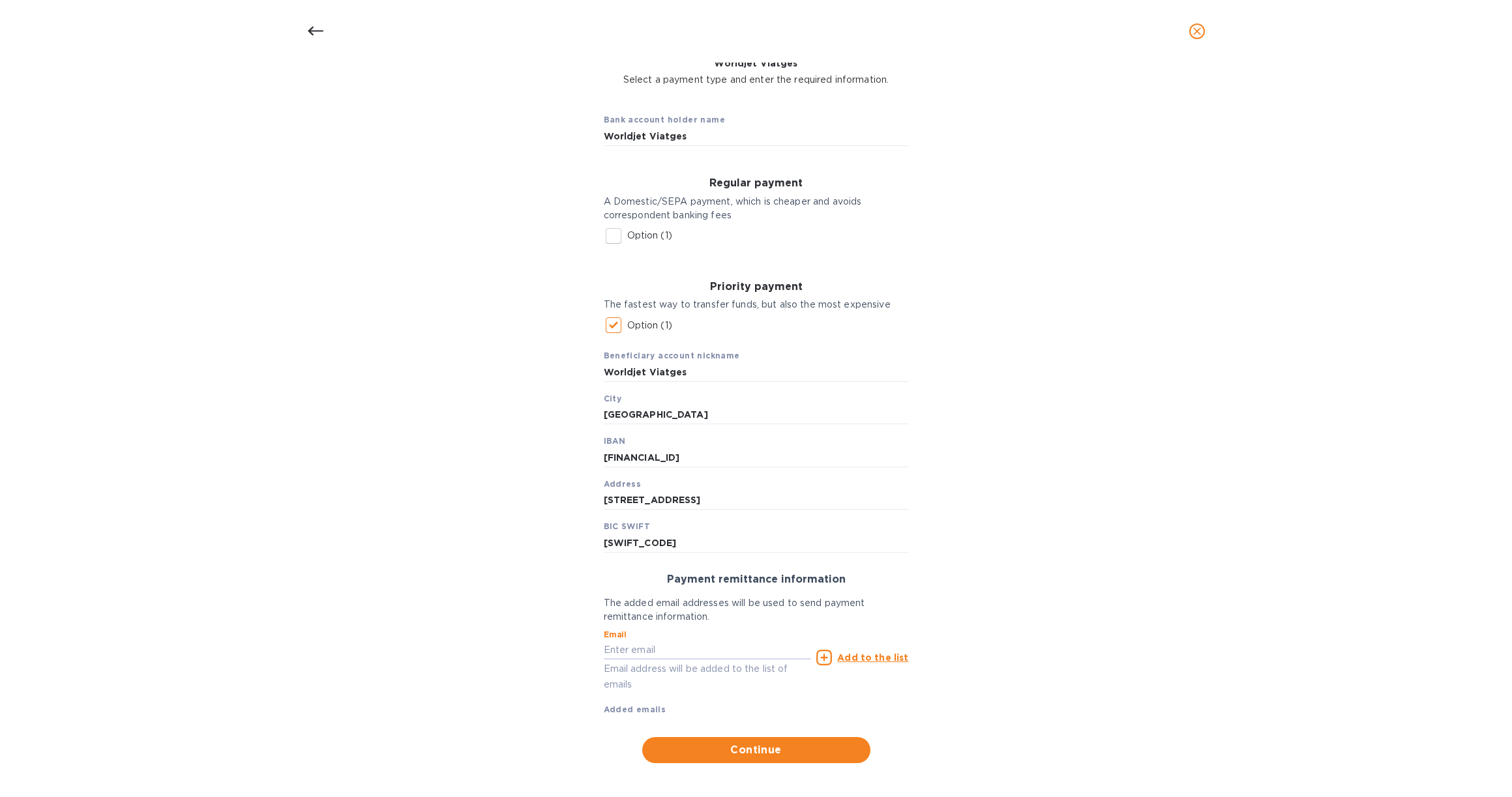
type input "[EMAIL_ADDRESS][DOMAIN_NAME]"
click at [772, 742] on span "Continue" at bounding box center [756, 750] width 207 height 16
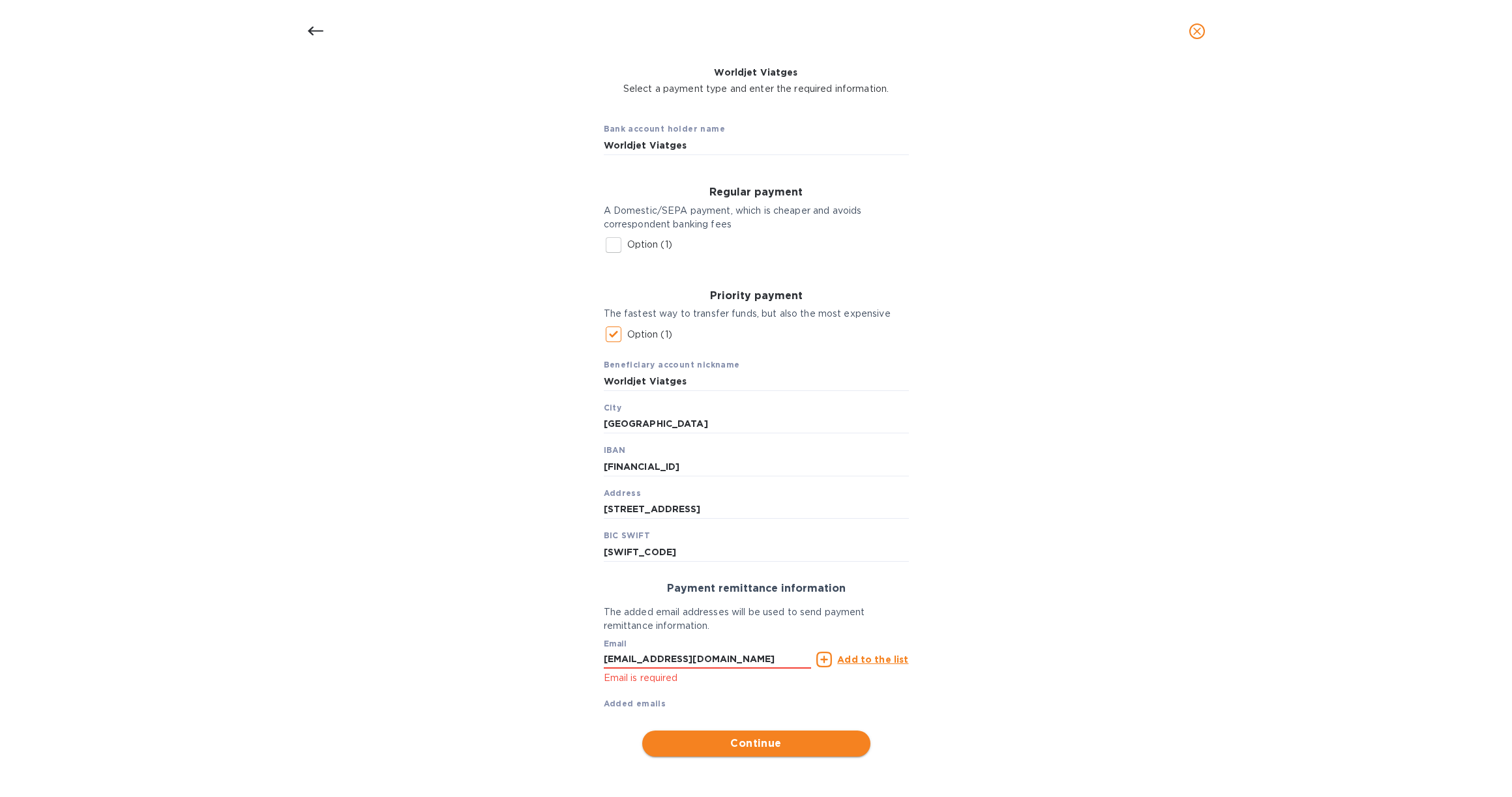
scroll to position [88, 0]
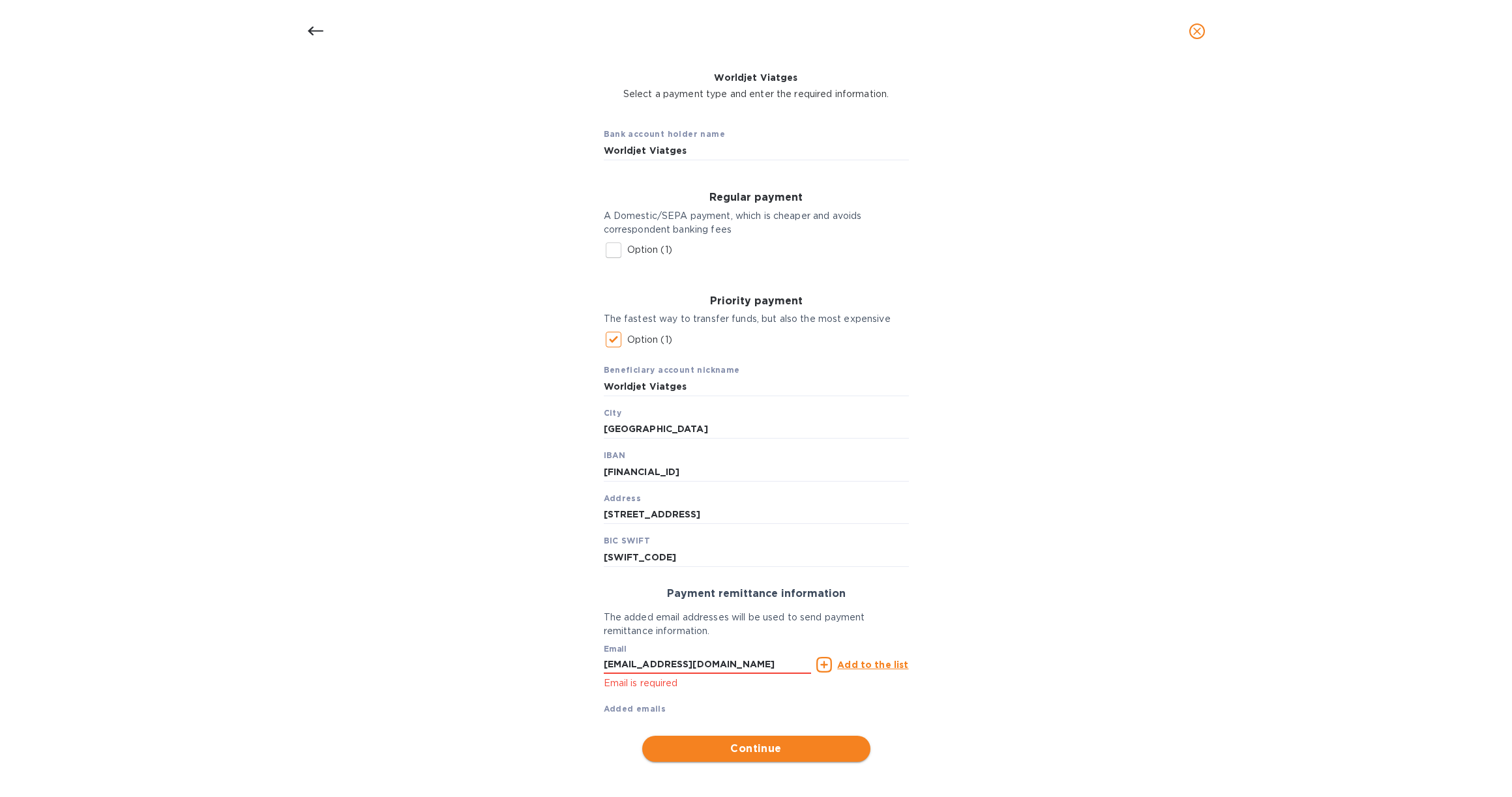
click at [799, 744] on span "Continue" at bounding box center [756, 749] width 207 height 16
click at [867, 660] on u "Add to the list" at bounding box center [873, 665] width 71 height 10
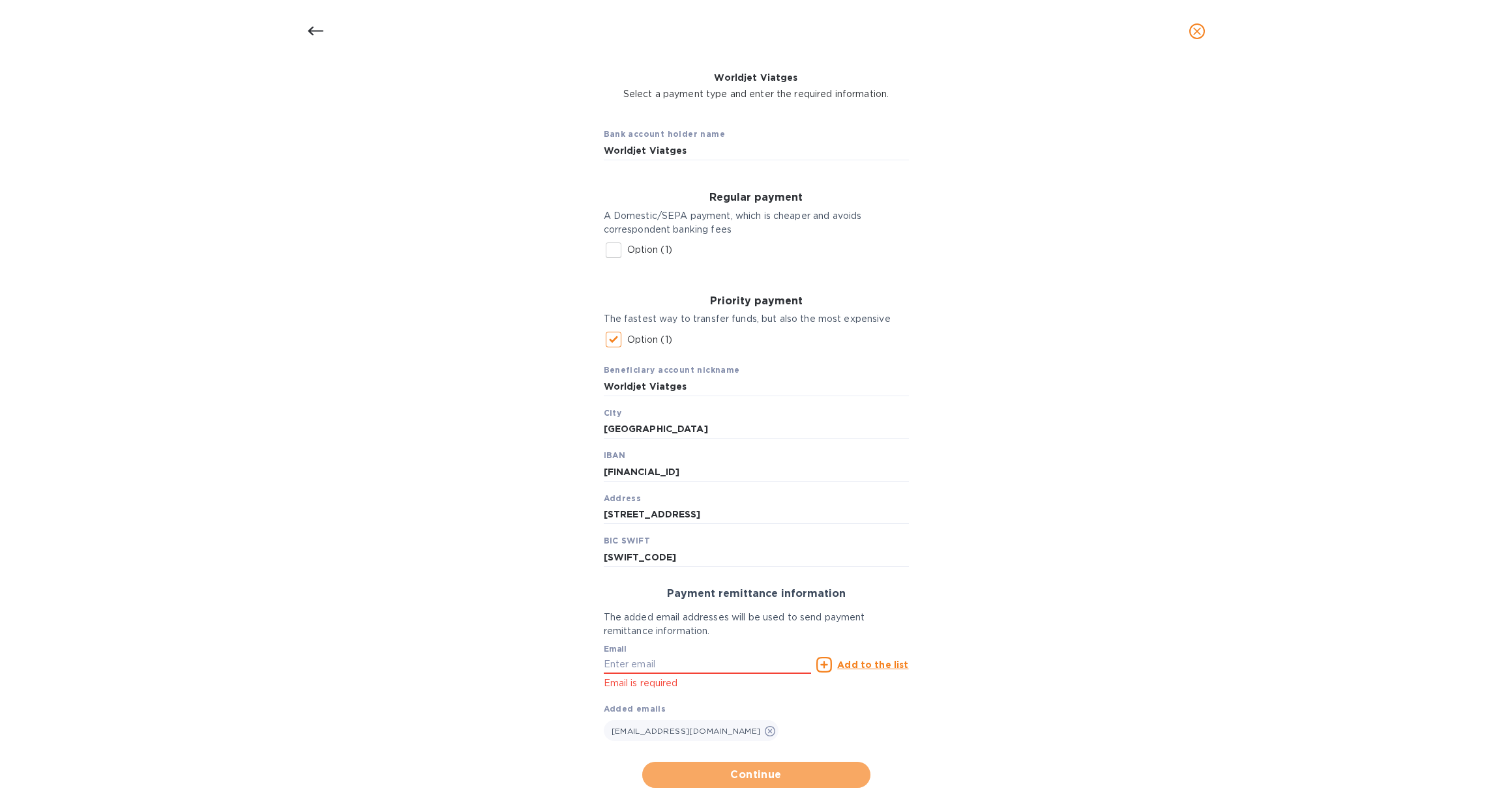
click at [809, 767] on span "Continue" at bounding box center [756, 775] width 207 height 16
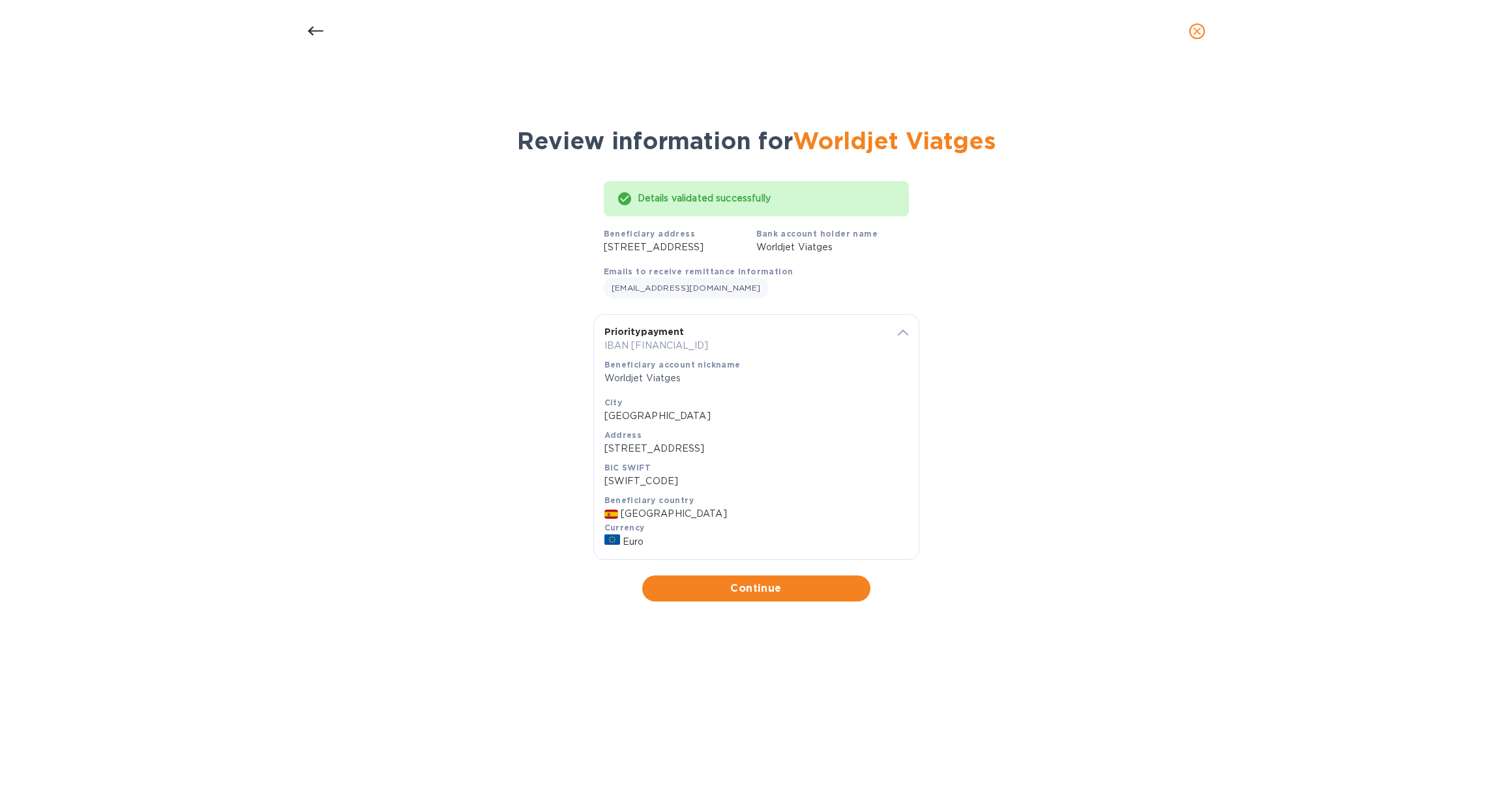
scroll to position [0, 0]
click at [790, 596] on span "Continue" at bounding box center [756, 588] width 207 height 16
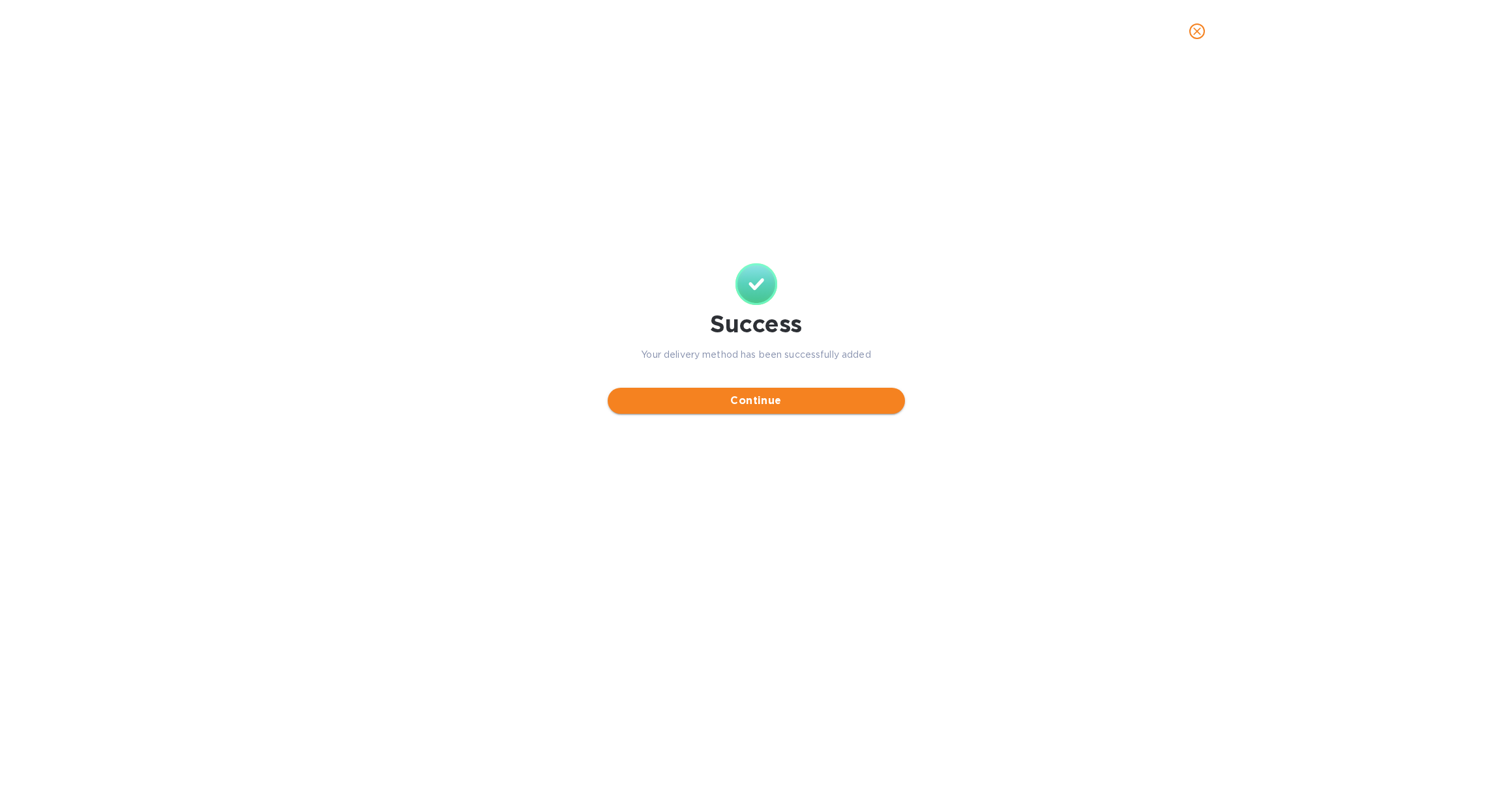
click at [764, 404] on span "Continue" at bounding box center [756, 401] width 276 height 16
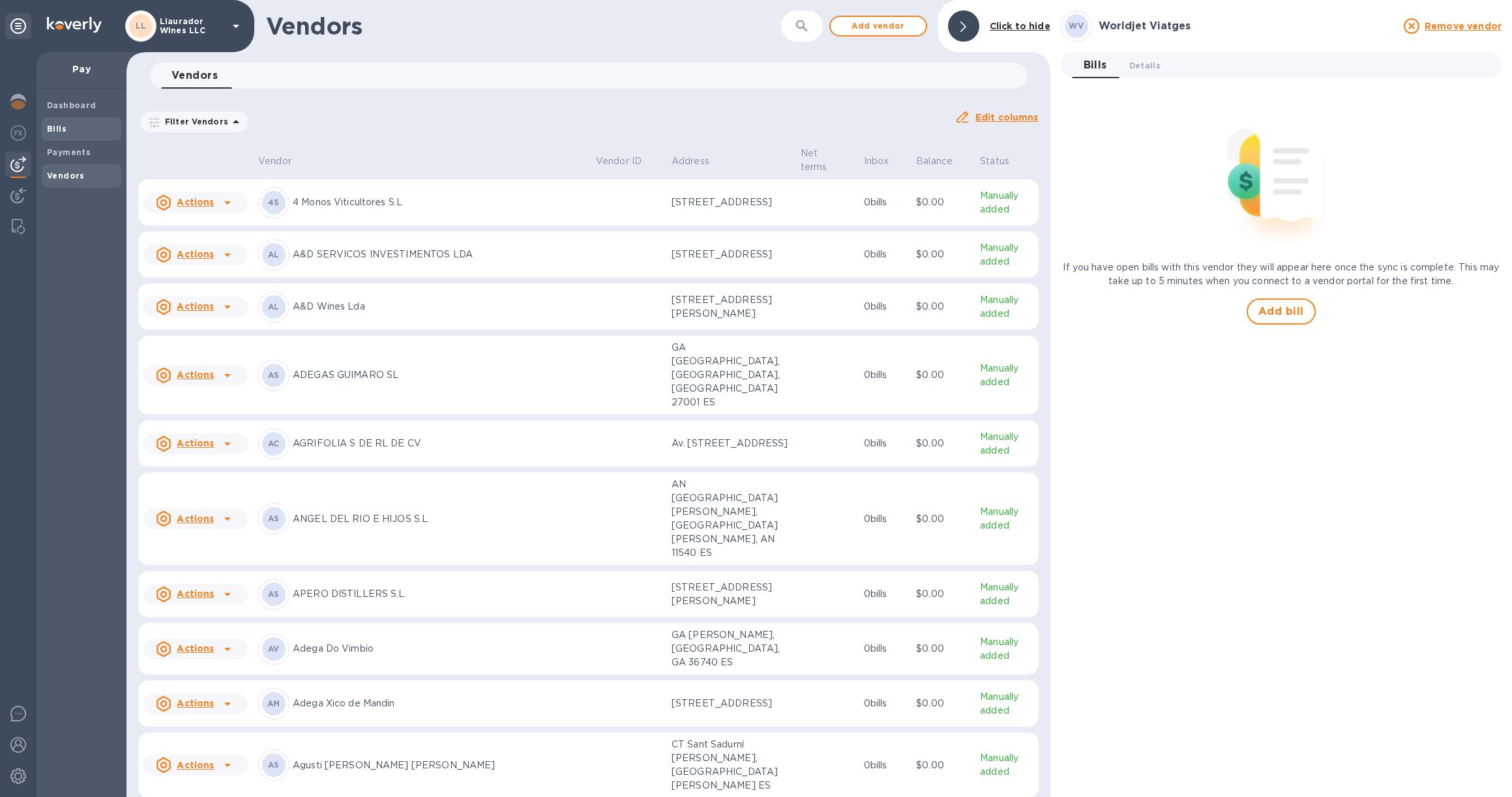
click at [50, 127] on b "Bills" at bounding box center [56, 128] width 19 height 10
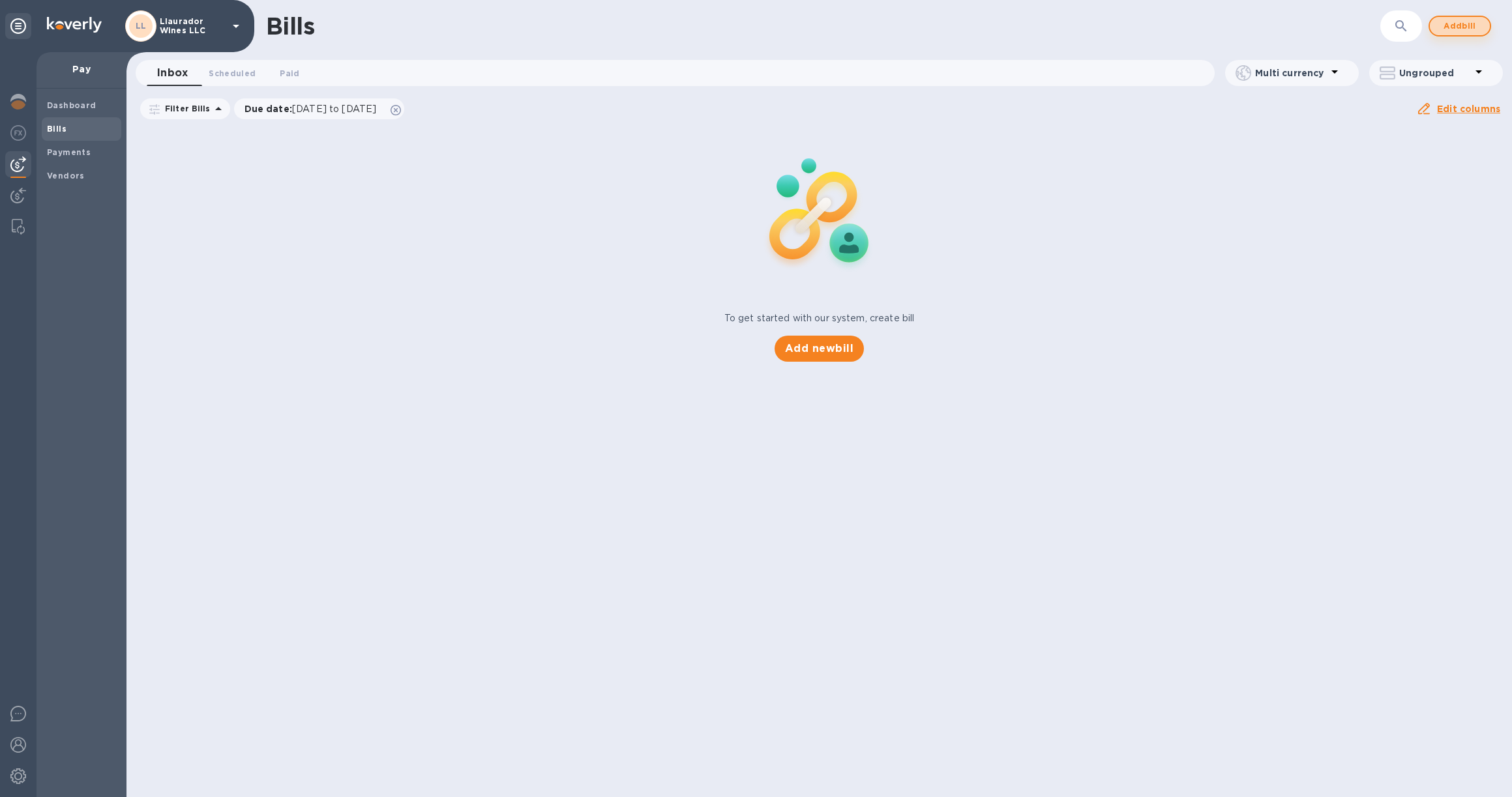
click at [1465, 27] on span "Add bill" at bounding box center [1459, 26] width 39 height 16
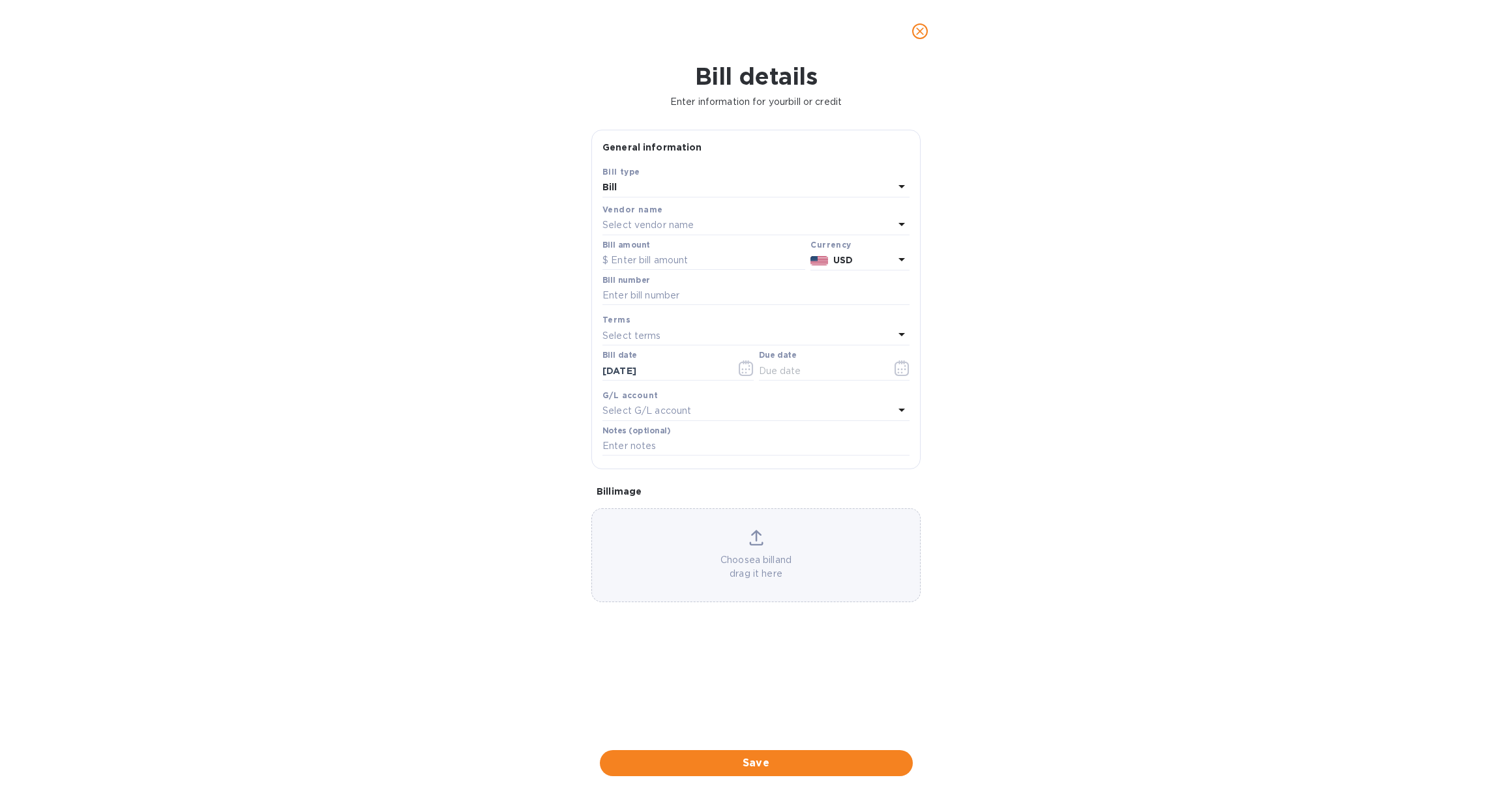
click at [647, 220] on p "Select vendor name" at bounding box center [647, 225] width 91 height 13
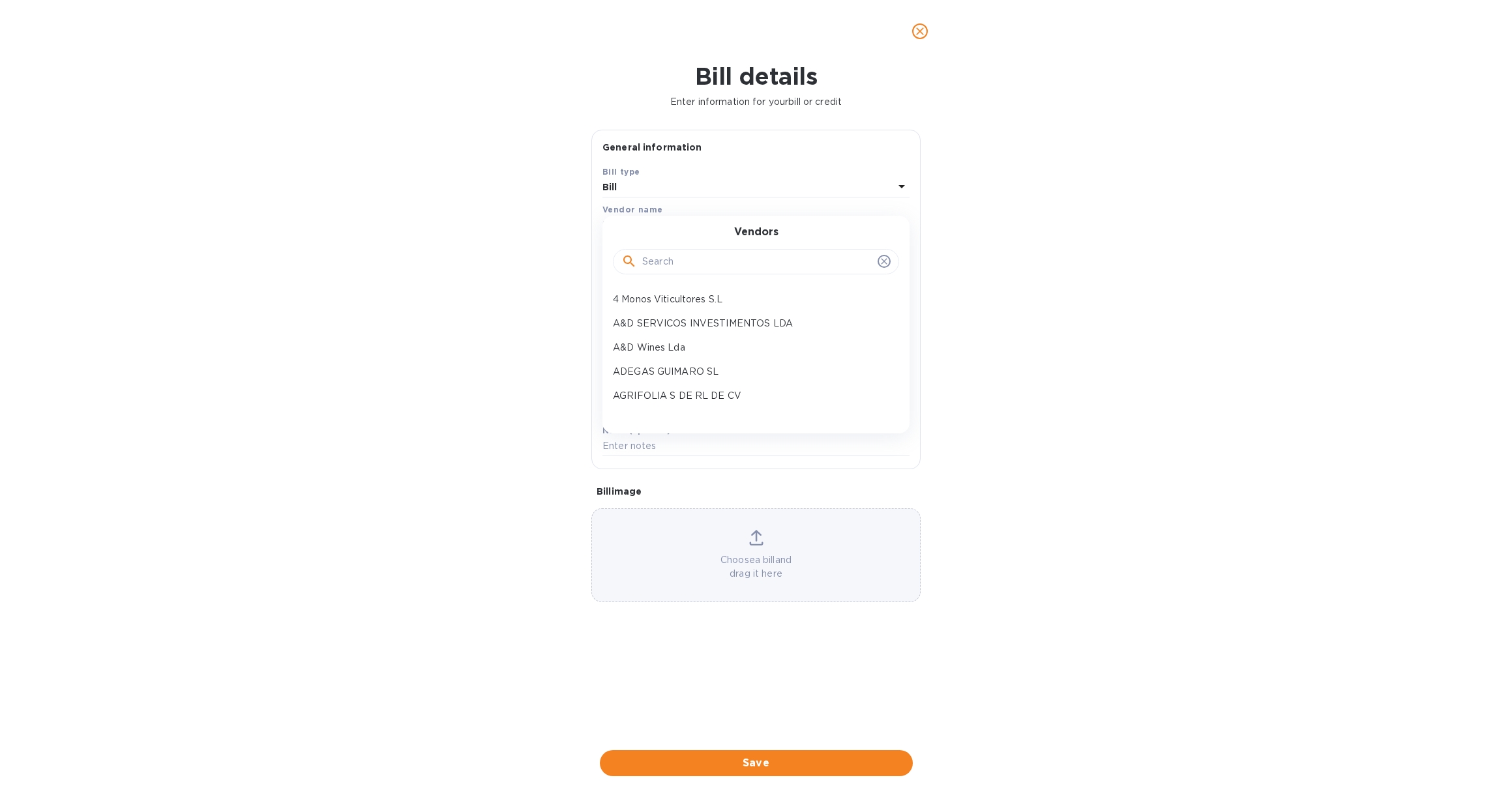
click at [665, 258] on input "text" at bounding box center [757, 262] width 230 height 19
type input "WO"
click at [671, 298] on p "Worldjet Viatges" at bounding box center [750, 299] width 276 height 13
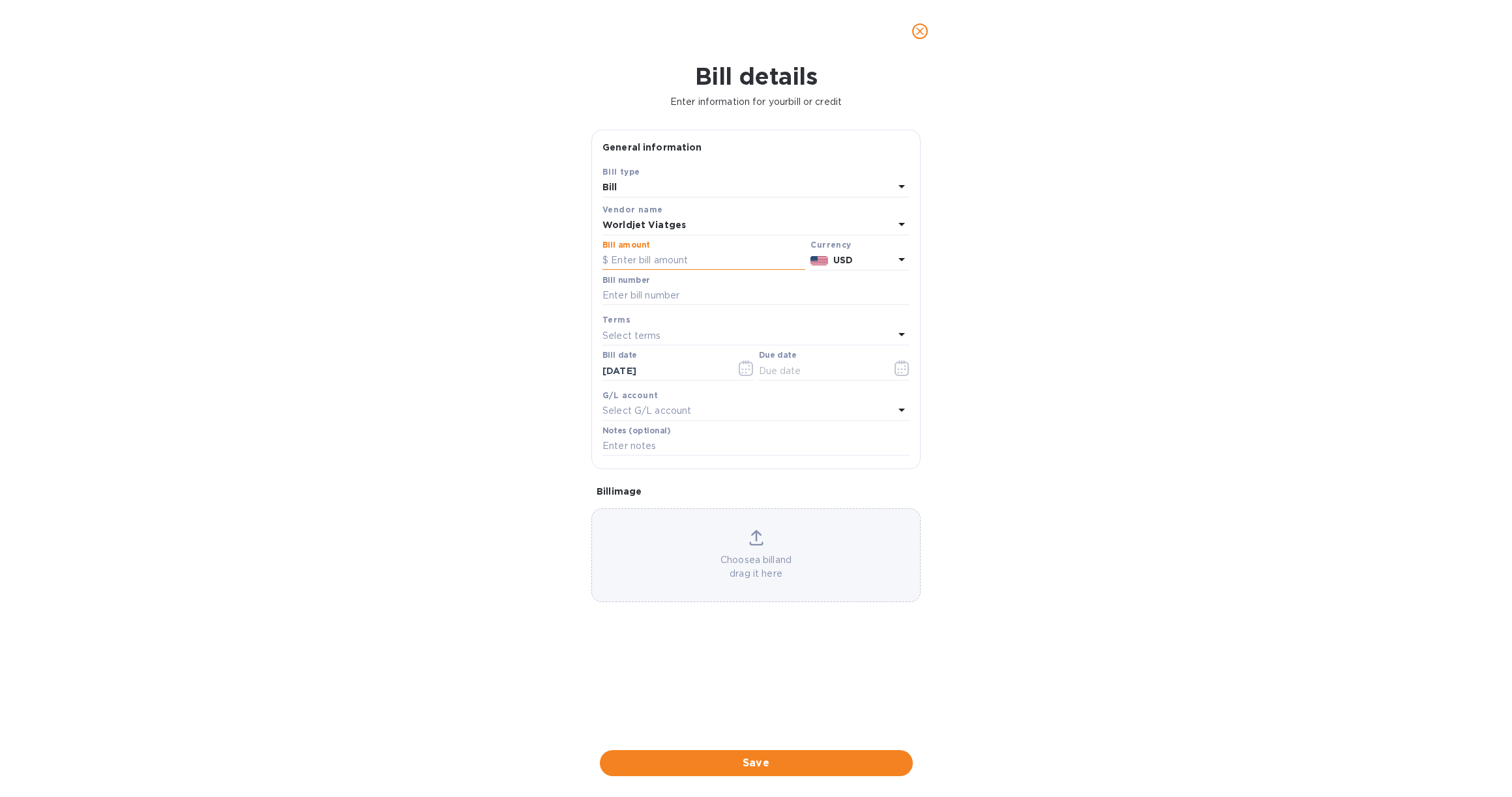
click at [638, 259] on input "text" at bounding box center [704, 261] width 203 height 19
type input "1,315.28"
click at [1102, 354] on div "Bill details Enter information for your bill or credit General information Save…" at bounding box center [756, 430] width 1512 height 735
click at [639, 292] on input "text" at bounding box center [756, 296] width 307 height 19
type input "e"
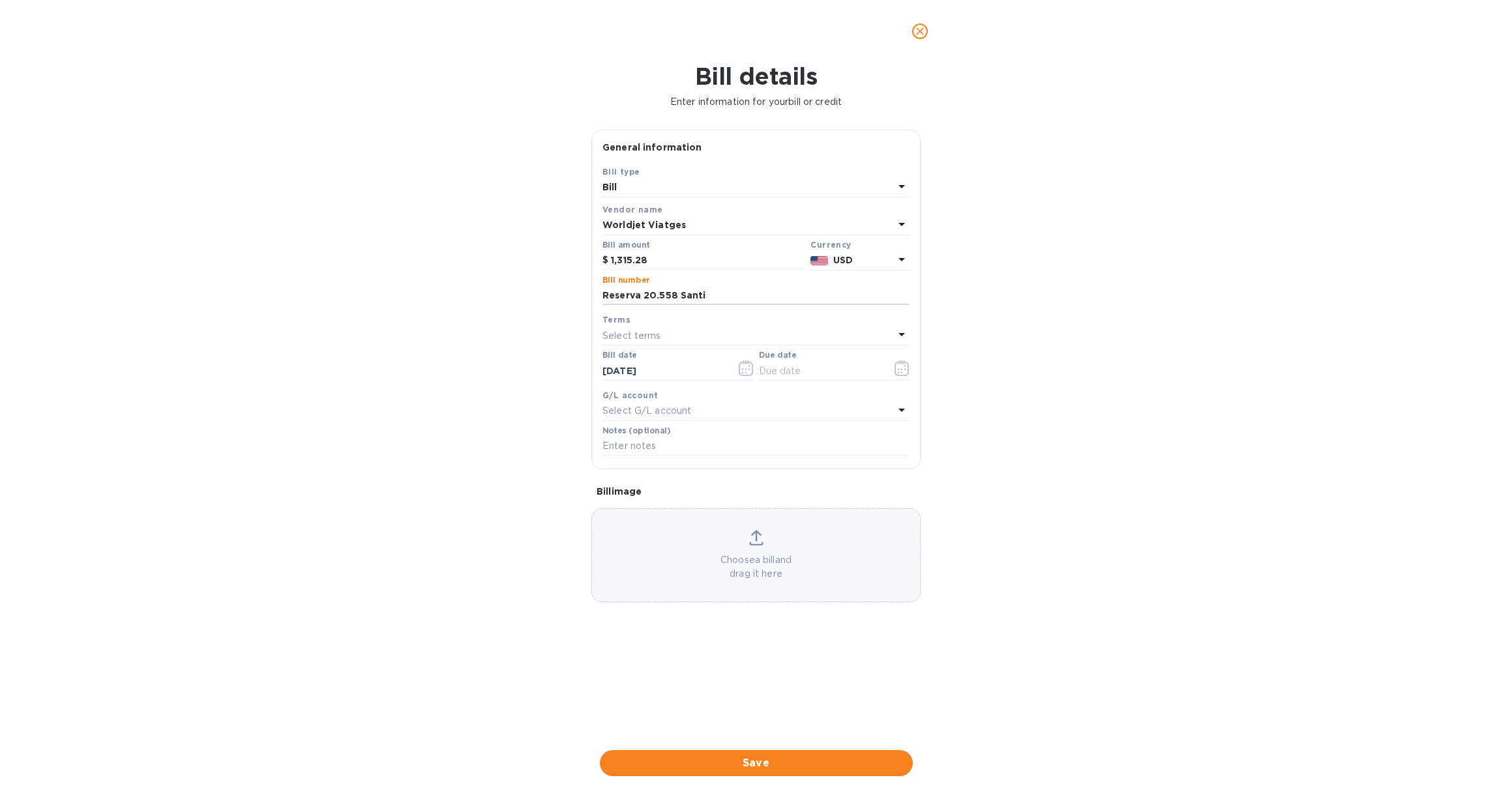
type input "Reserva 20.558 Santi"
click at [657, 336] on p "Select terms" at bounding box center [631, 336] width 59 height 13
click at [659, 404] on p "NET 30" at bounding box center [750, 410] width 276 height 13
type input "[DATE]"
click at [787, 756] on span "Save" at bounding box center [756, 763] width 292 height 16
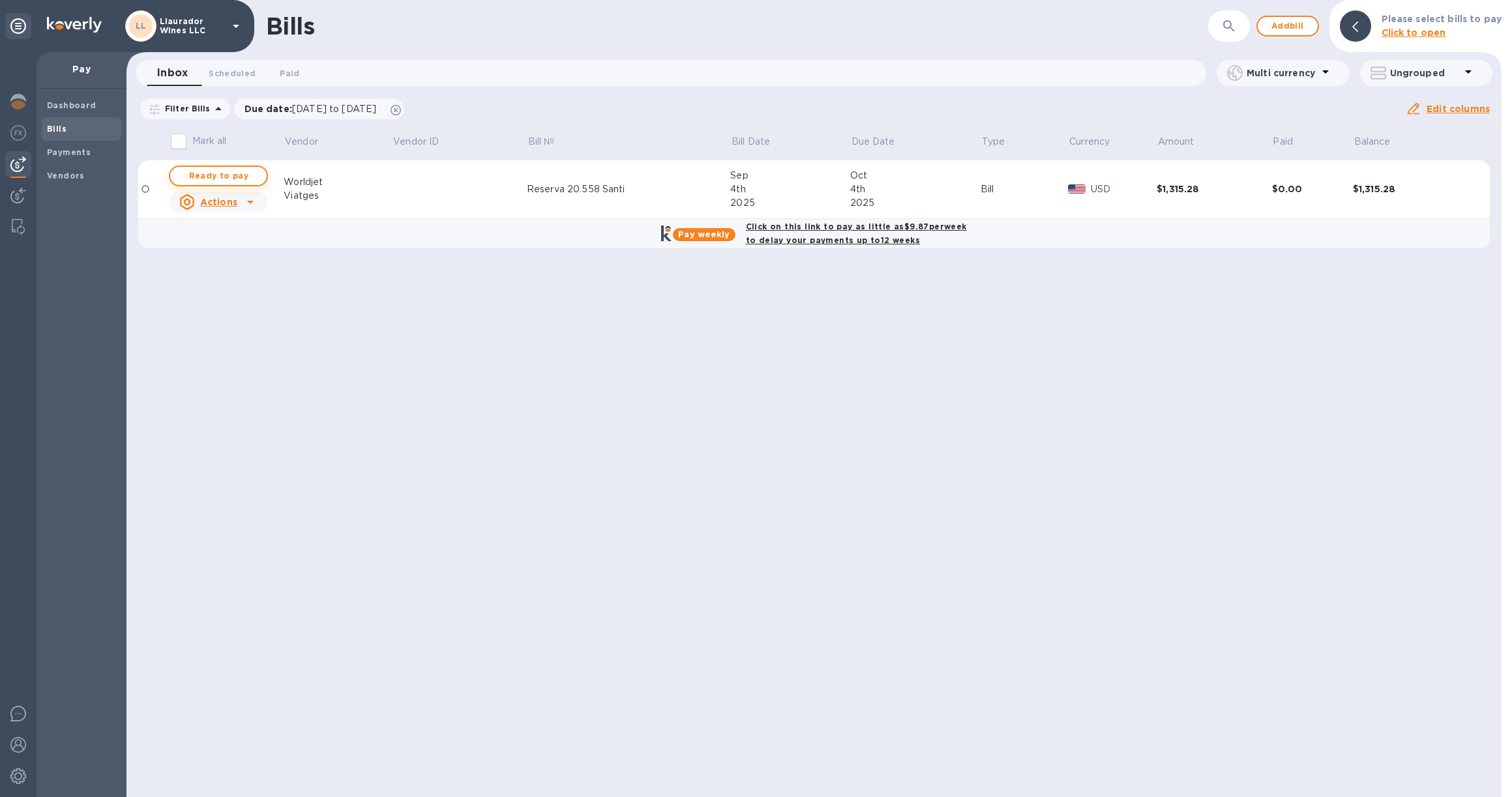
click at [209, 173] on span "Ready to pay" at bounding box center [219, 176] width 76 height 16
checkbox input "true"
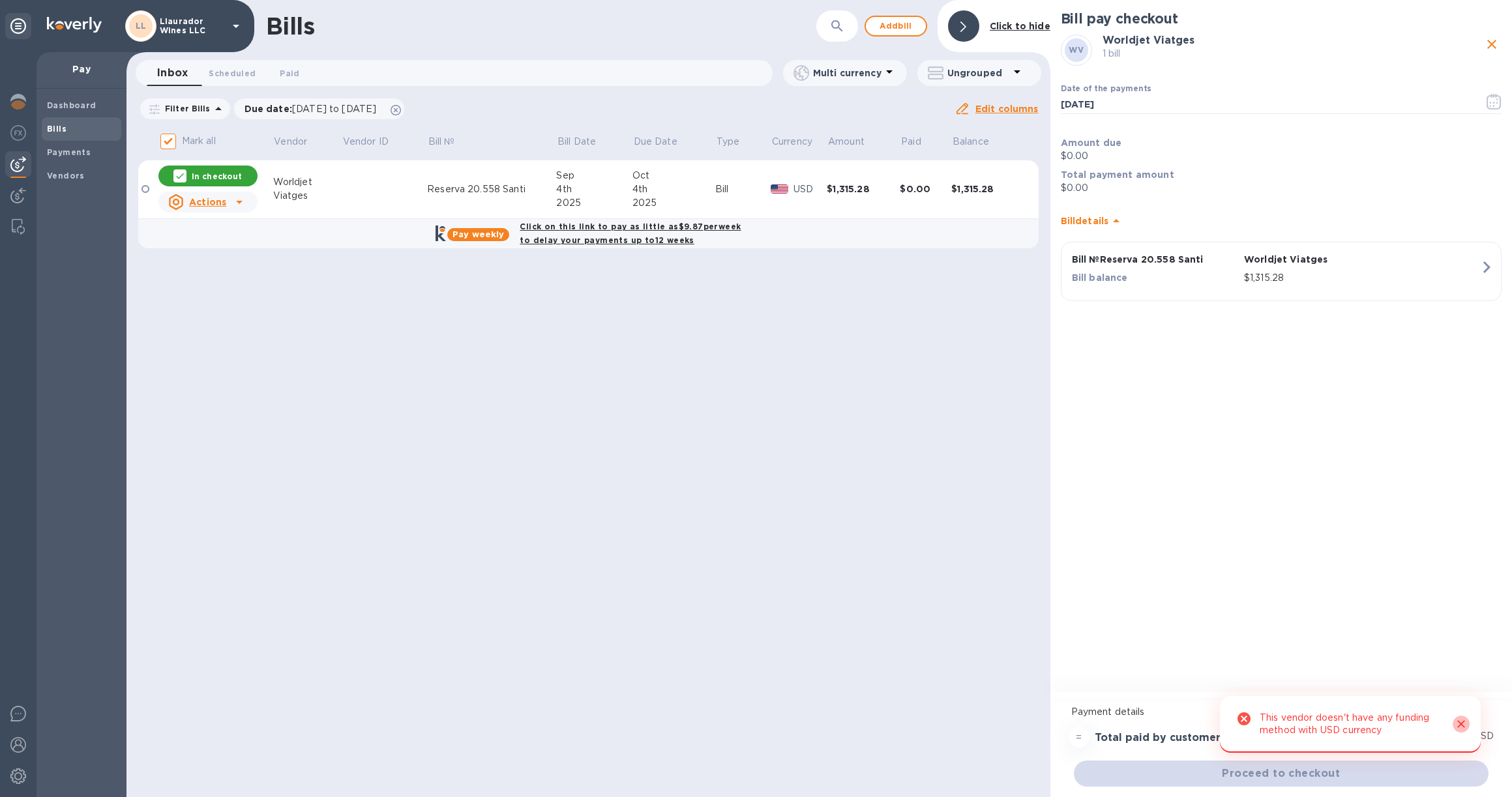
click at [1460, 726] on icon "Close" at bounding box center [1461, 724] width 8 height 8
click at [782, 184] on div at bounding box center [779, 189] width 23 height 14
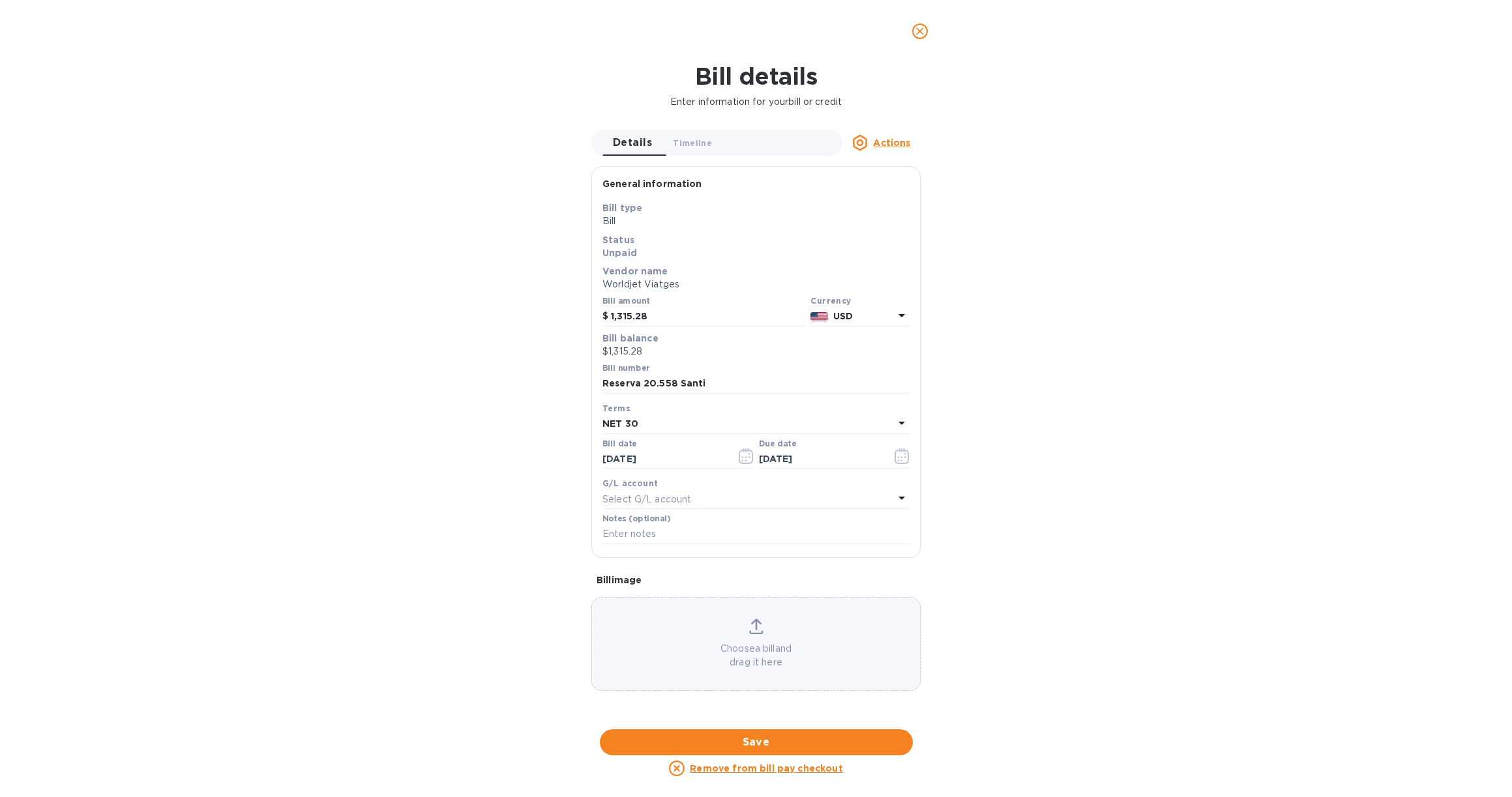
click at [842, 316] on b "USD" at bounding box center [843, 316] width 19 height 10
click at [708, 351] on p "EUR" at bounding box center [718, 350] width 20 height 13
click at [777, 727] on div "Save" at bounding box center [756, 742] width 318 height 31
click at [782, 735] on span "Save" at bounding box center [756, 742] width 292 height 16
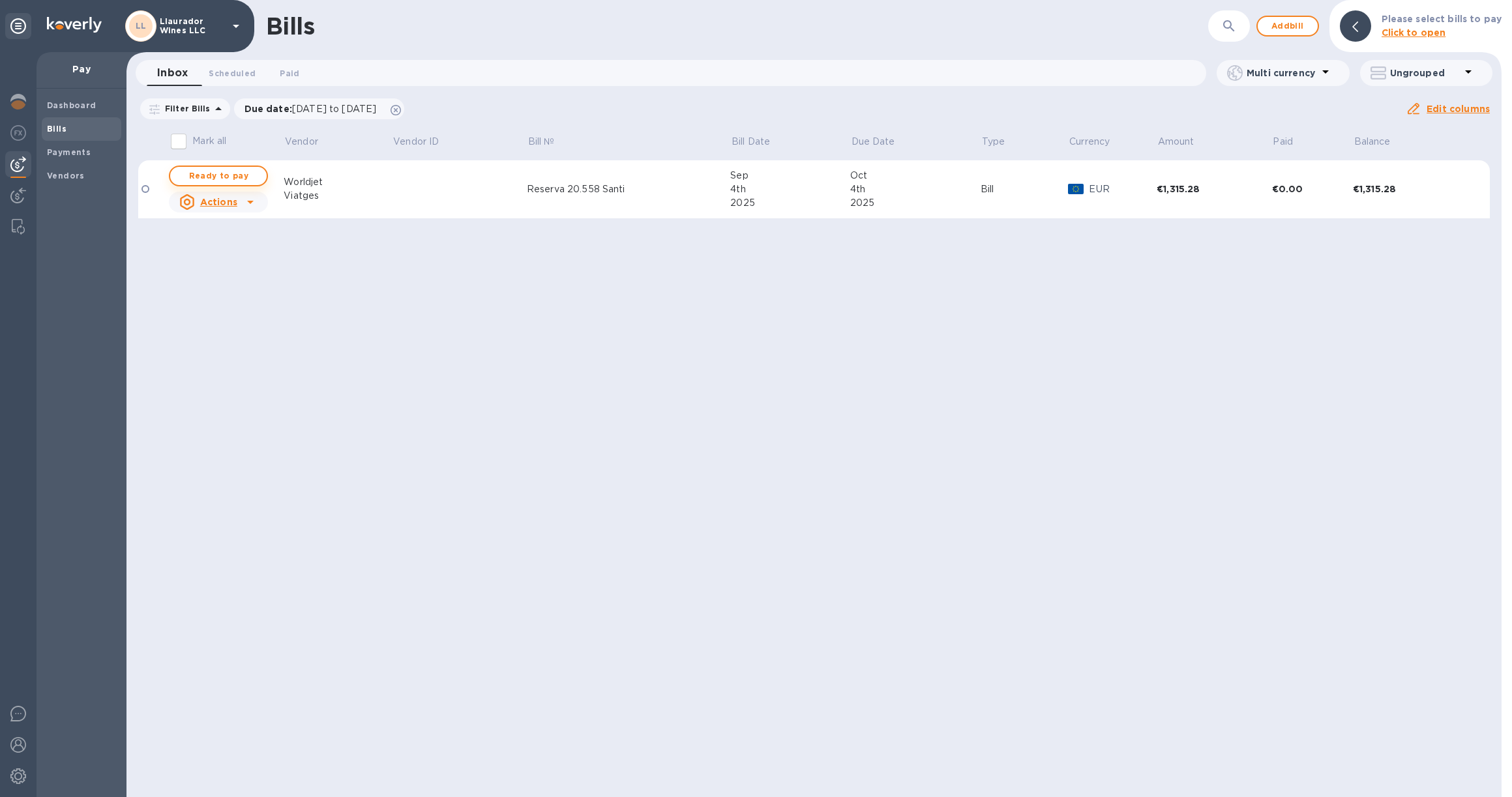
click at [229, 175] on span "Ready to pay" at bounding box center [219, 176] width 76 height 16
checkbox input "true"
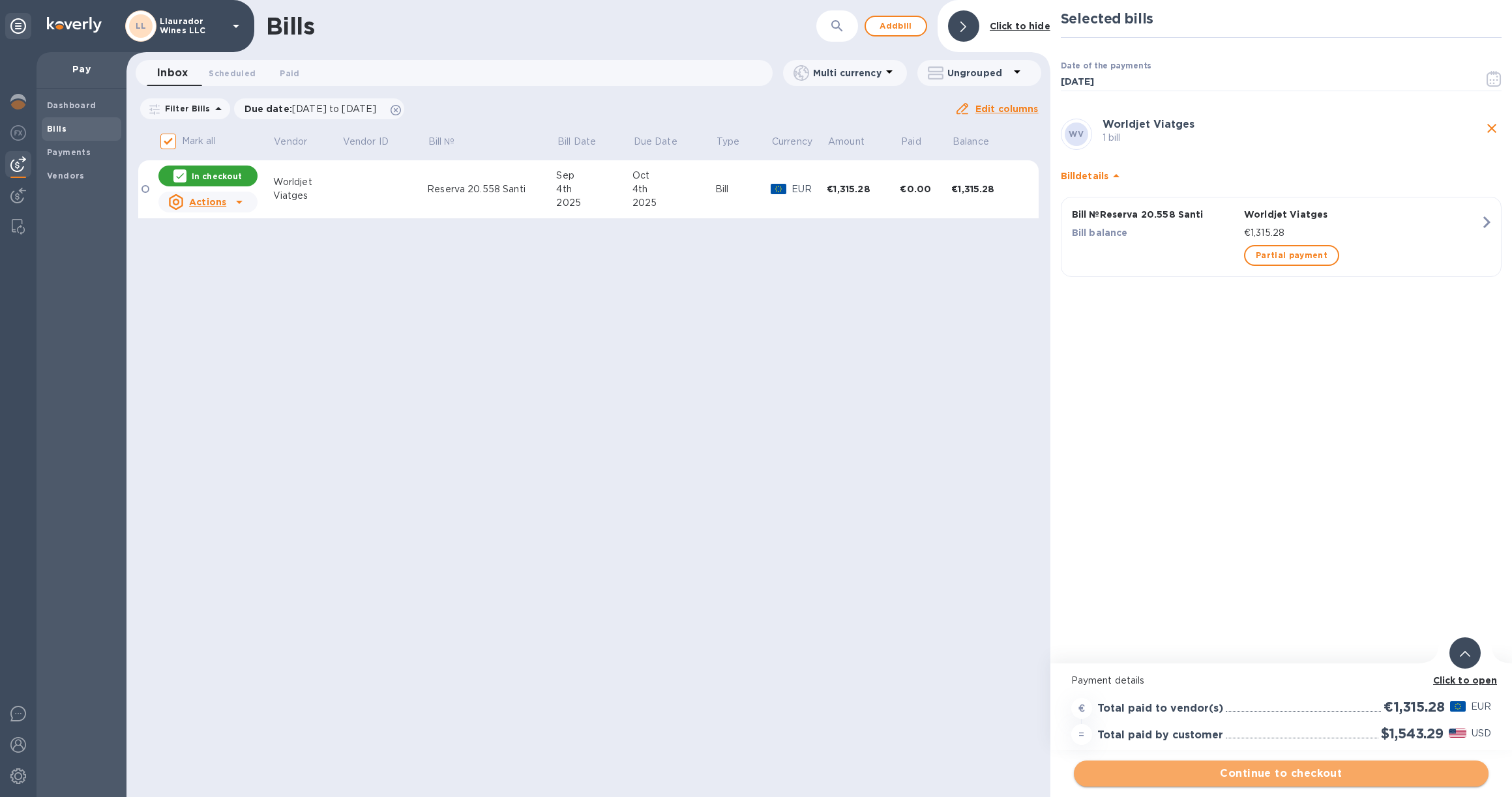
click at [1286, 775] on span "Continue to checkout" at bounding box center [1282, 773] width 394 height 16
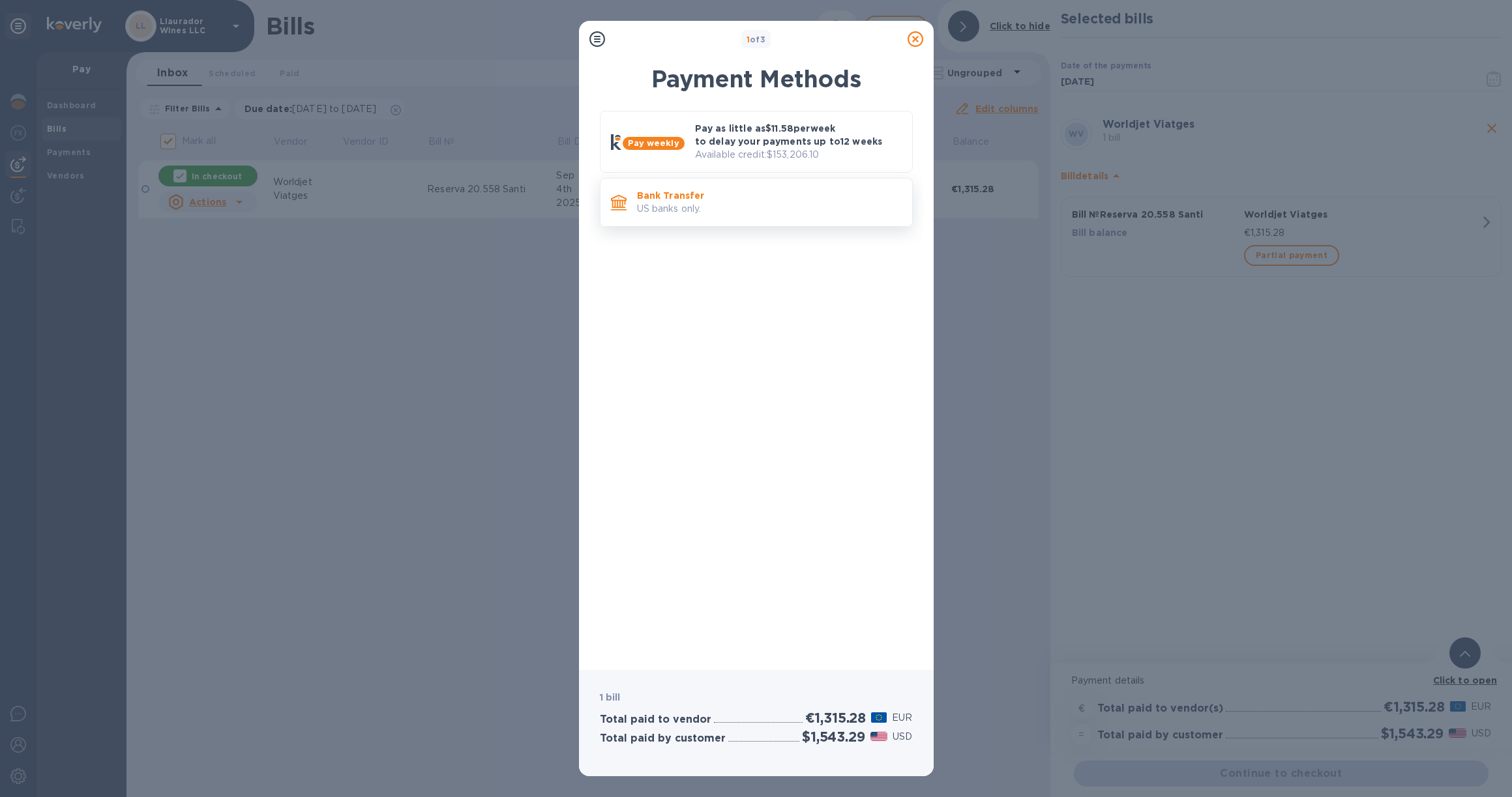
click at [727, 191] on p "Bank Transfer" at bounding box center [769, 196] width 264 height 13
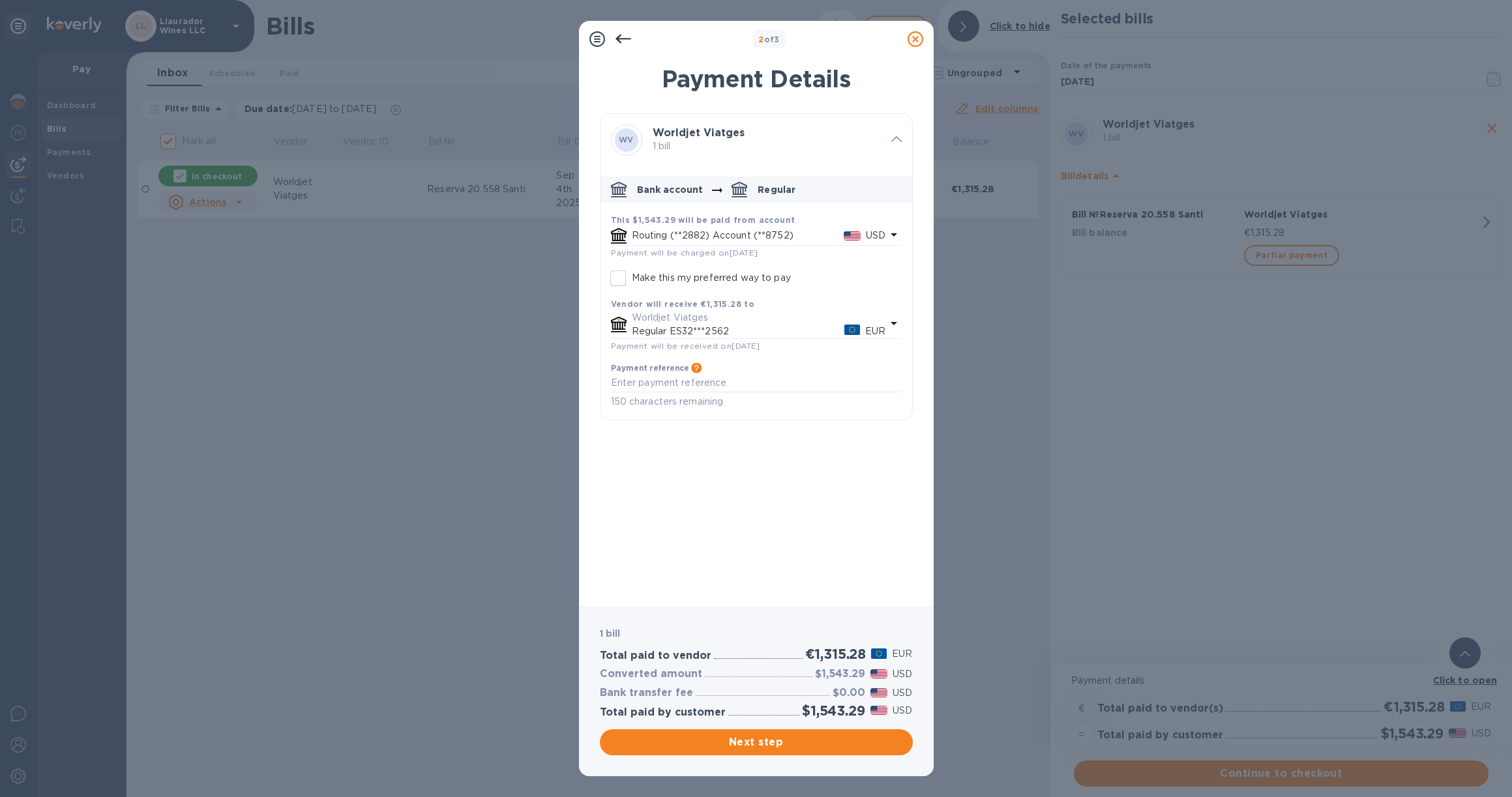
click at [619, 273] on input "Make this my preferred way to pay" at bounding box center [618, 278] width 27 height 27
checkbox input "true"
click at [773, 738] on span "Next step" at bounding box center [756, 742] width 292 height 16
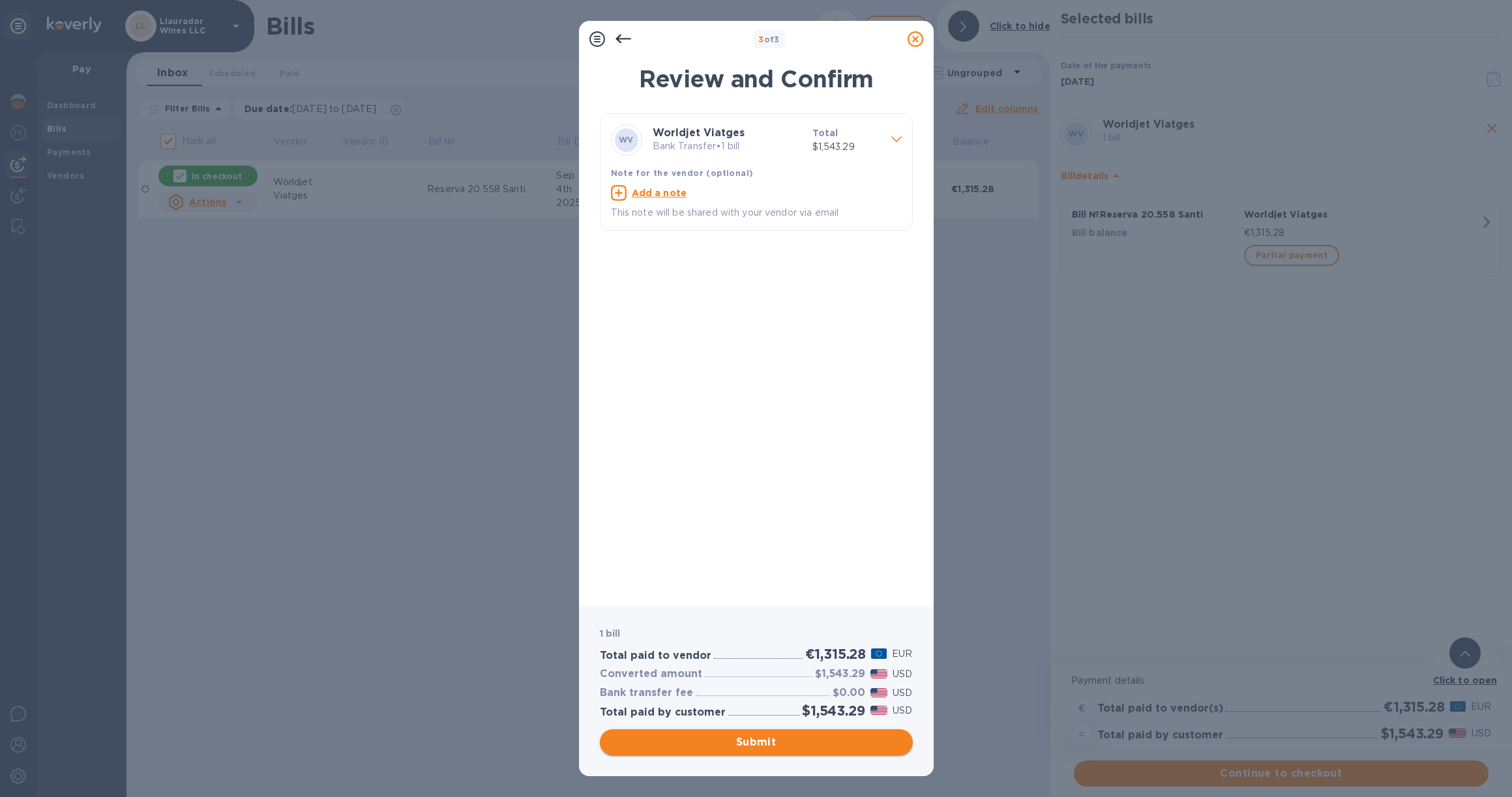
click at [774, 749] on span "Submit" at bounding box center [756, 742] width 292 height 16
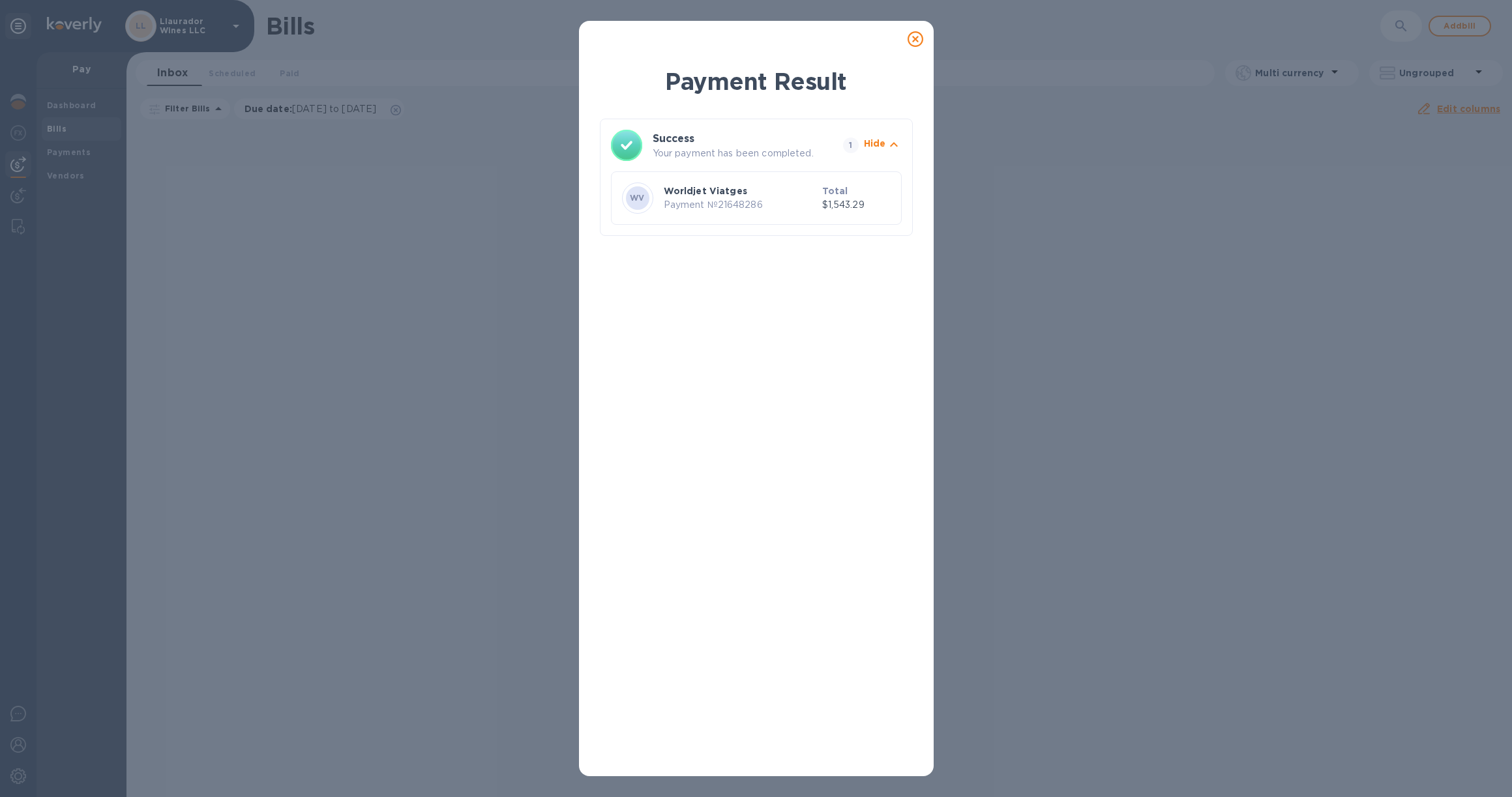
click at [916, 39] on icon at bounding box center [915, 39] width 16 height 16
